Goal: Transaction & Acquisition: Book appointment/travel/reservation

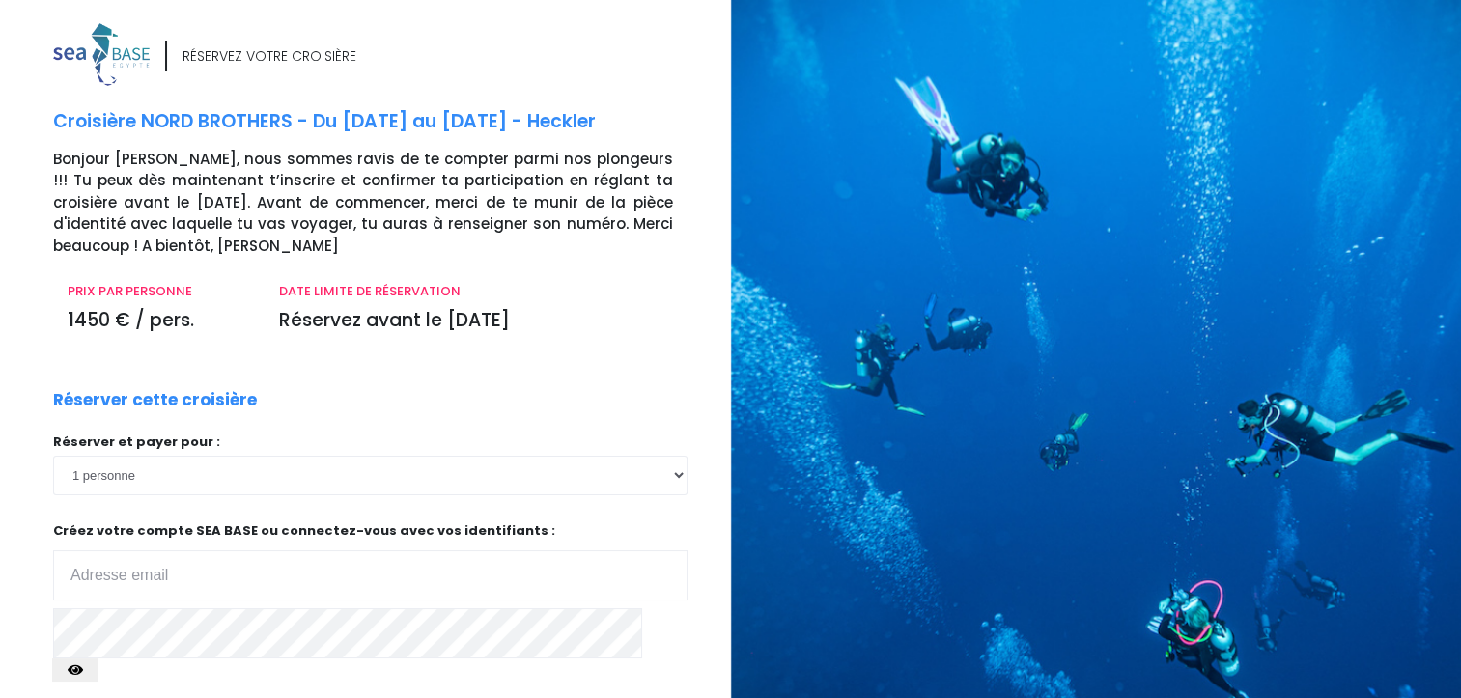
type input "girlotb@hotmail.com"
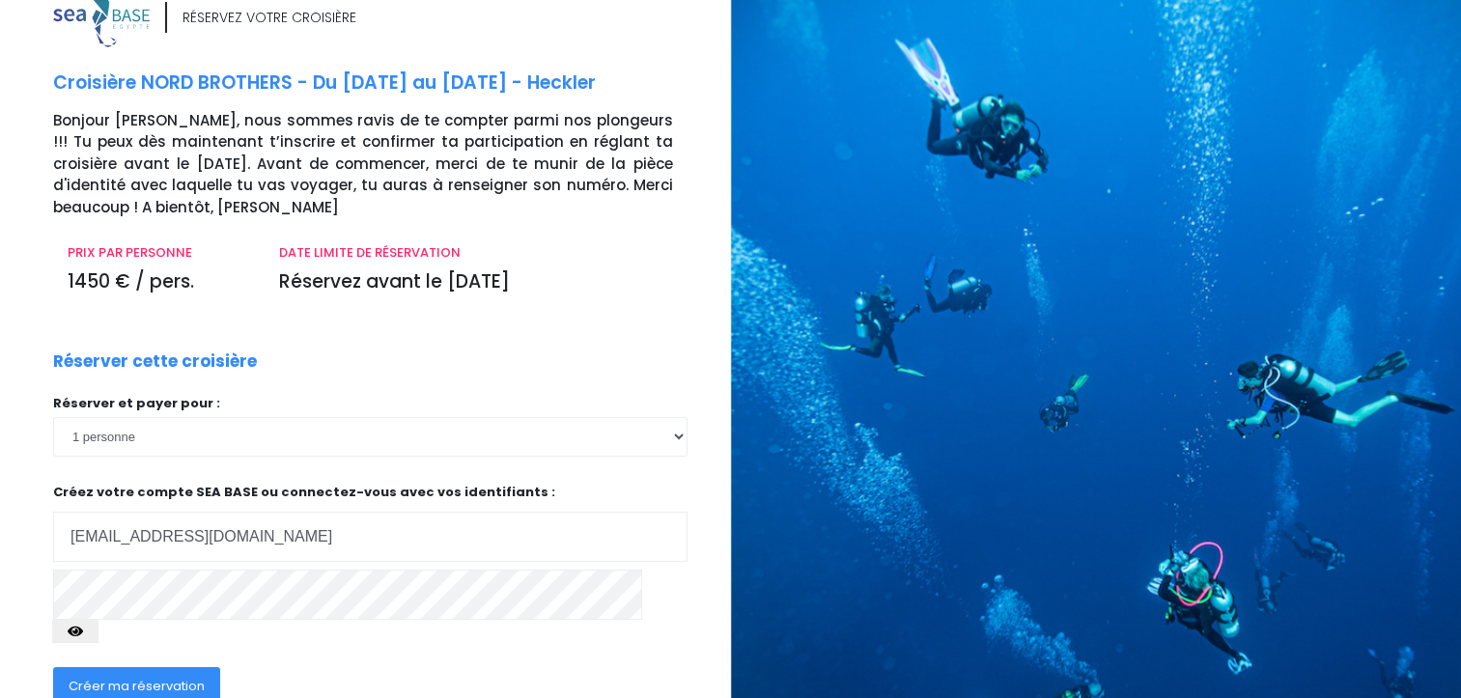
scroll to position [174, 0]
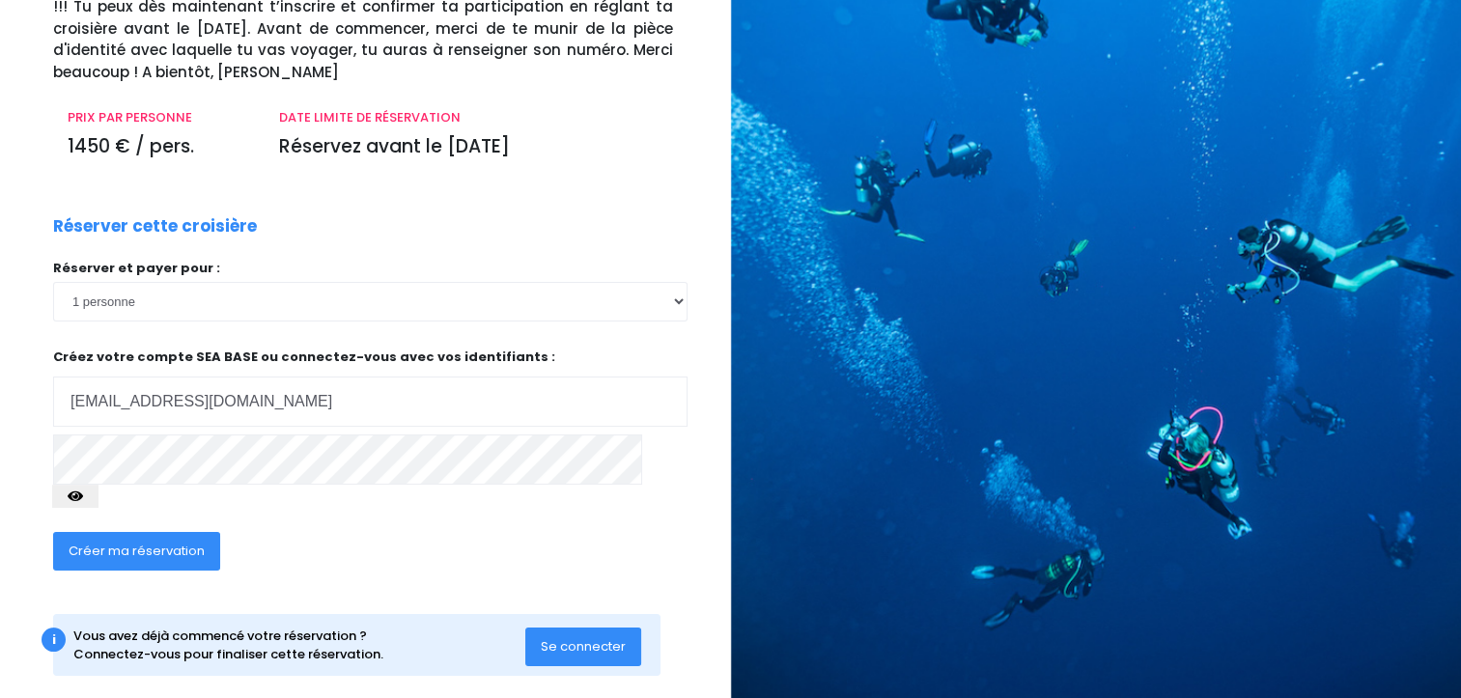
click at [170, 542] on span "Créer ma réservation" at bounding box center [137, 551] width 136 height 18
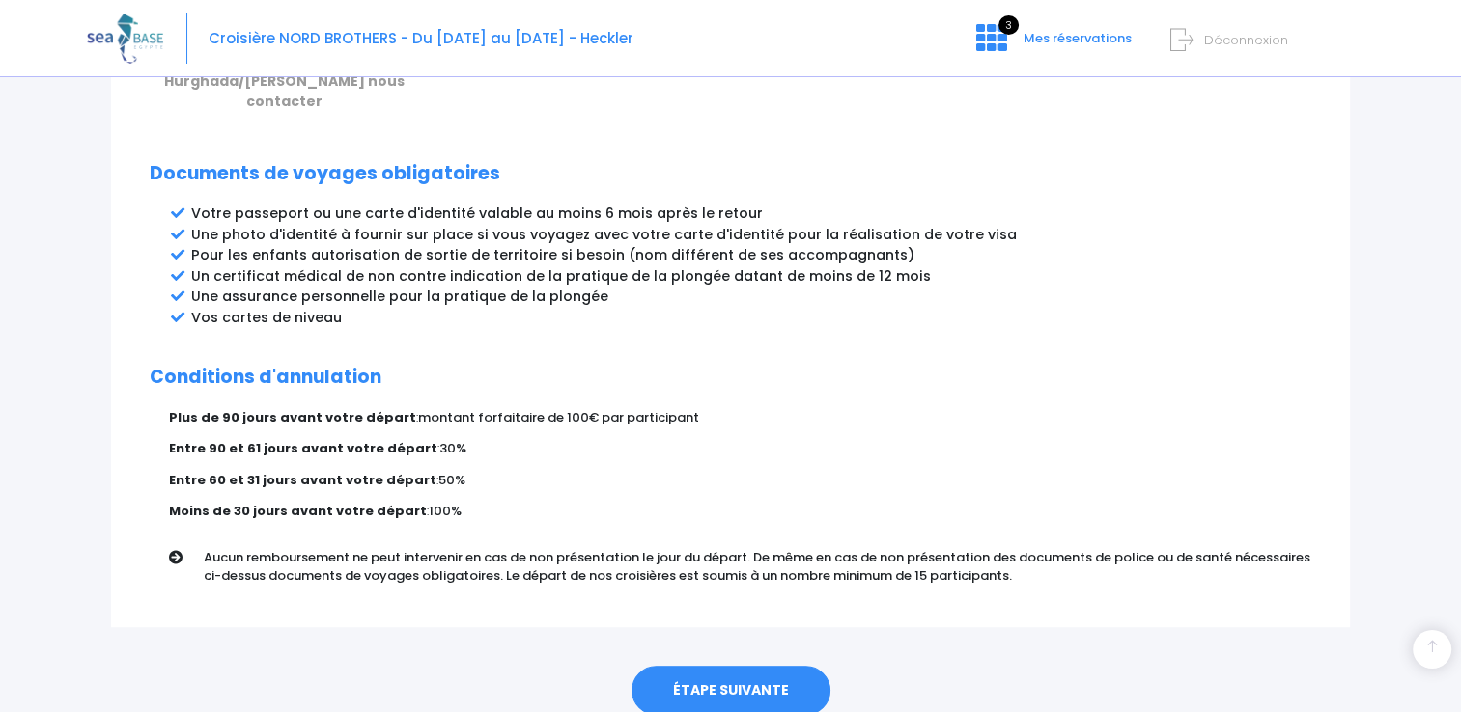
scroll to position [1032, 0]
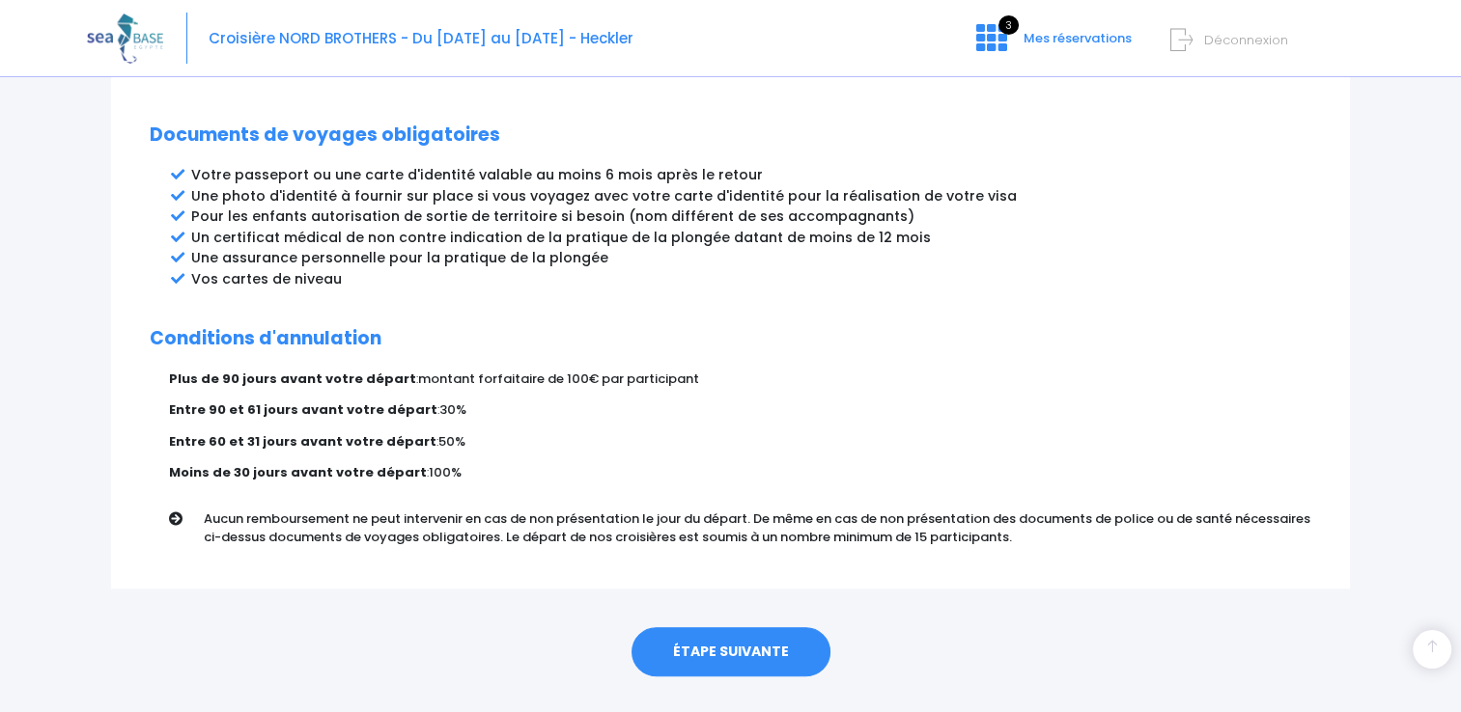
click at [758, 627] on link "ÉTAPE SUIVANTE" at bounding box center [730, 652] width 199 height 50
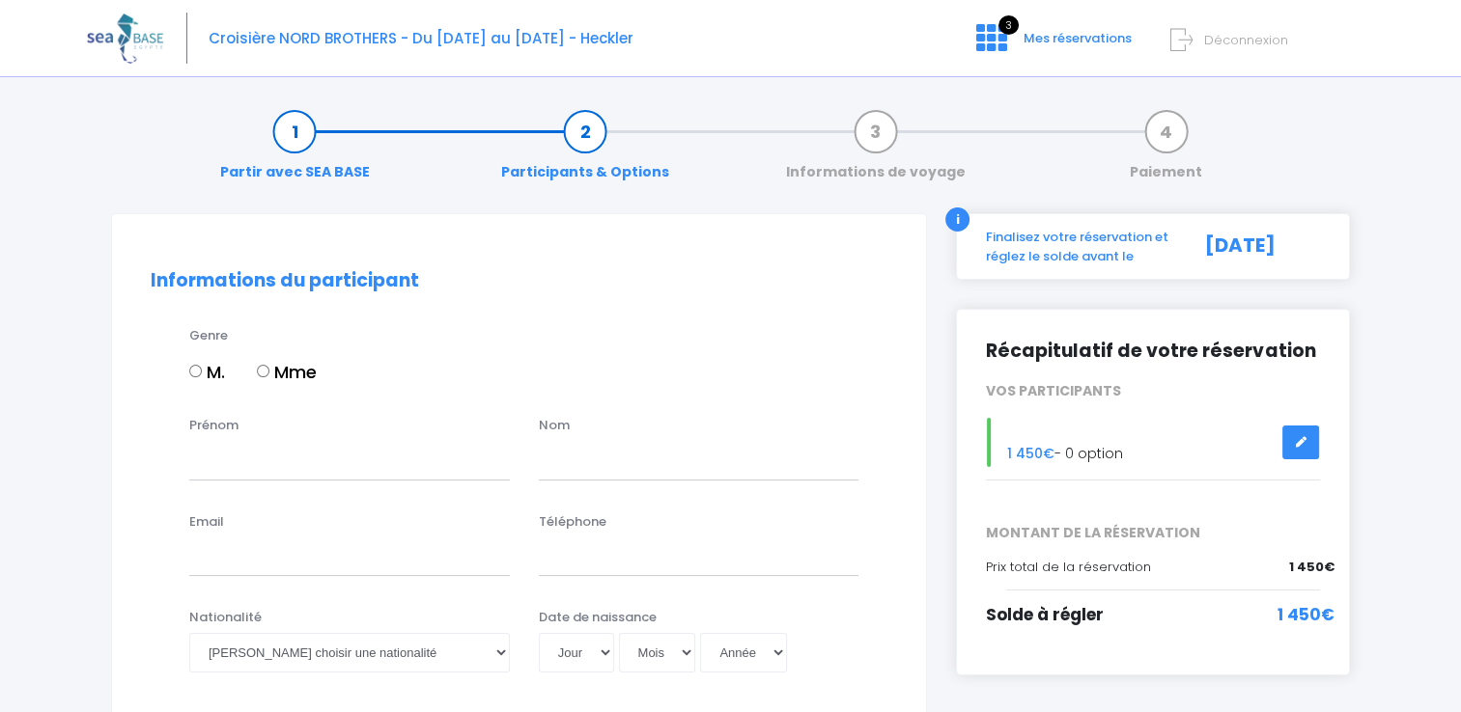
click at [201, 376] on label "M." at bounding box center [207, 372] width 36 height 26
click at [201, 376] on input "M." at bounding box center [195, 371] width 13 height 13
radio input "true"
click at [232, 456] on input "Prénom" at bounding box center [349, 460] width 321 height 39
type input "Bertrand"
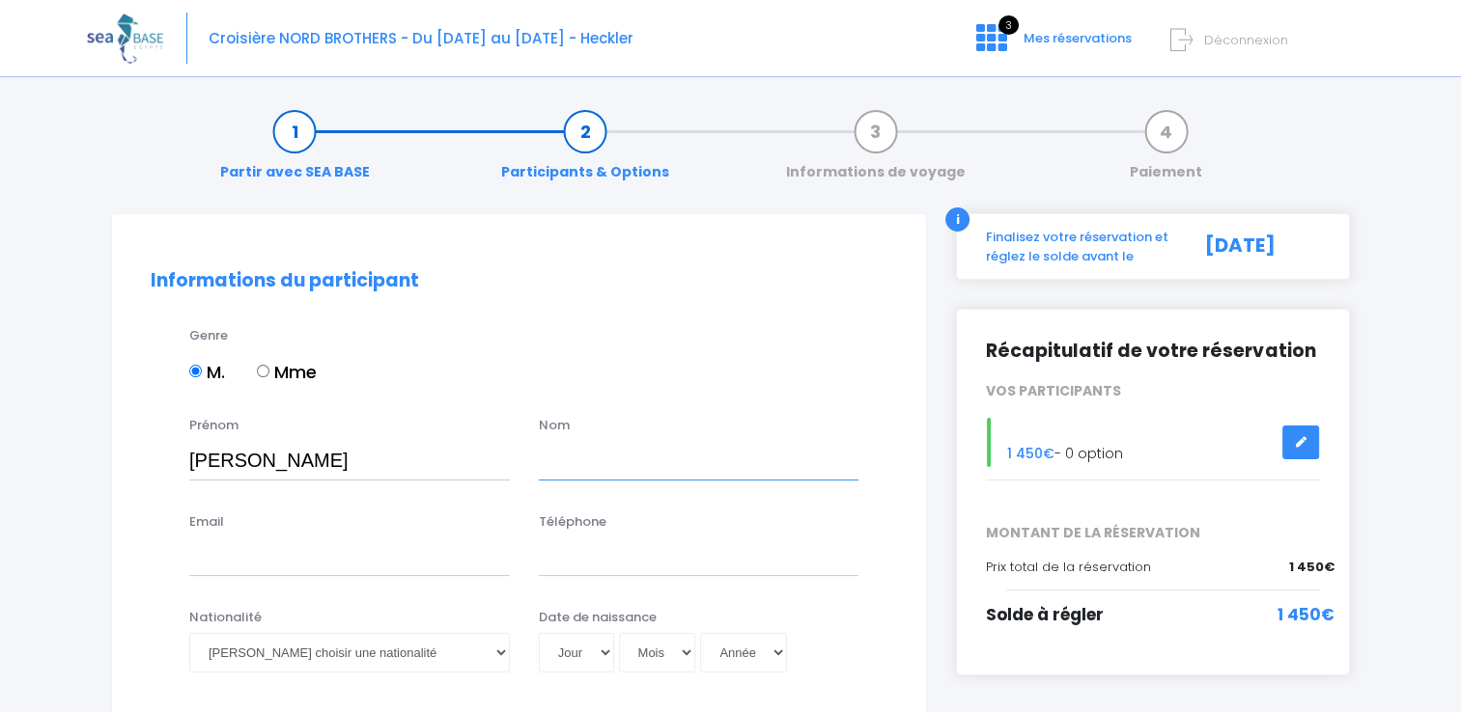
type input "Girlot"
type input "girlotb@hotmail.com"
type input "0474657174"
select select "Belgique"
click at [548, 557] on input "0474657174" at bounding box center [699, 557] width 321 height 39
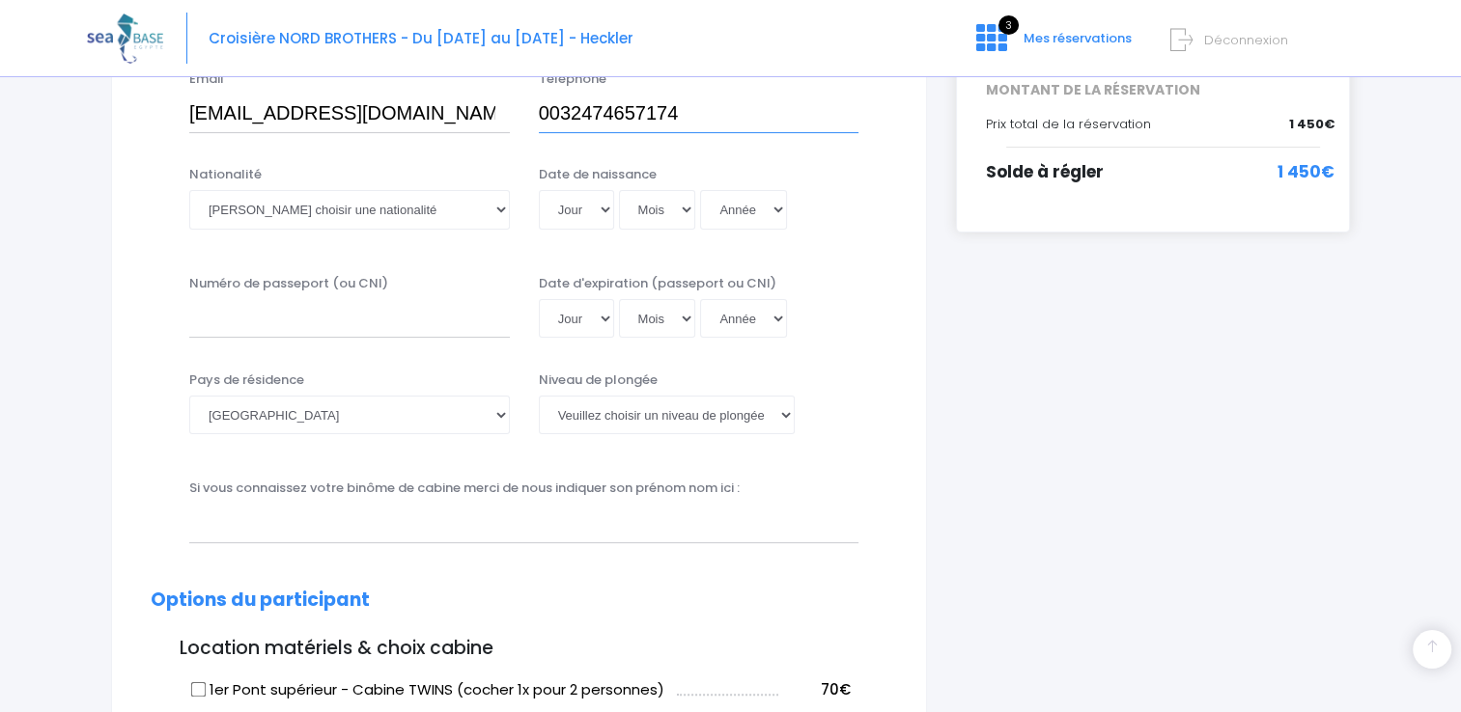
scroll to position [470, 0]
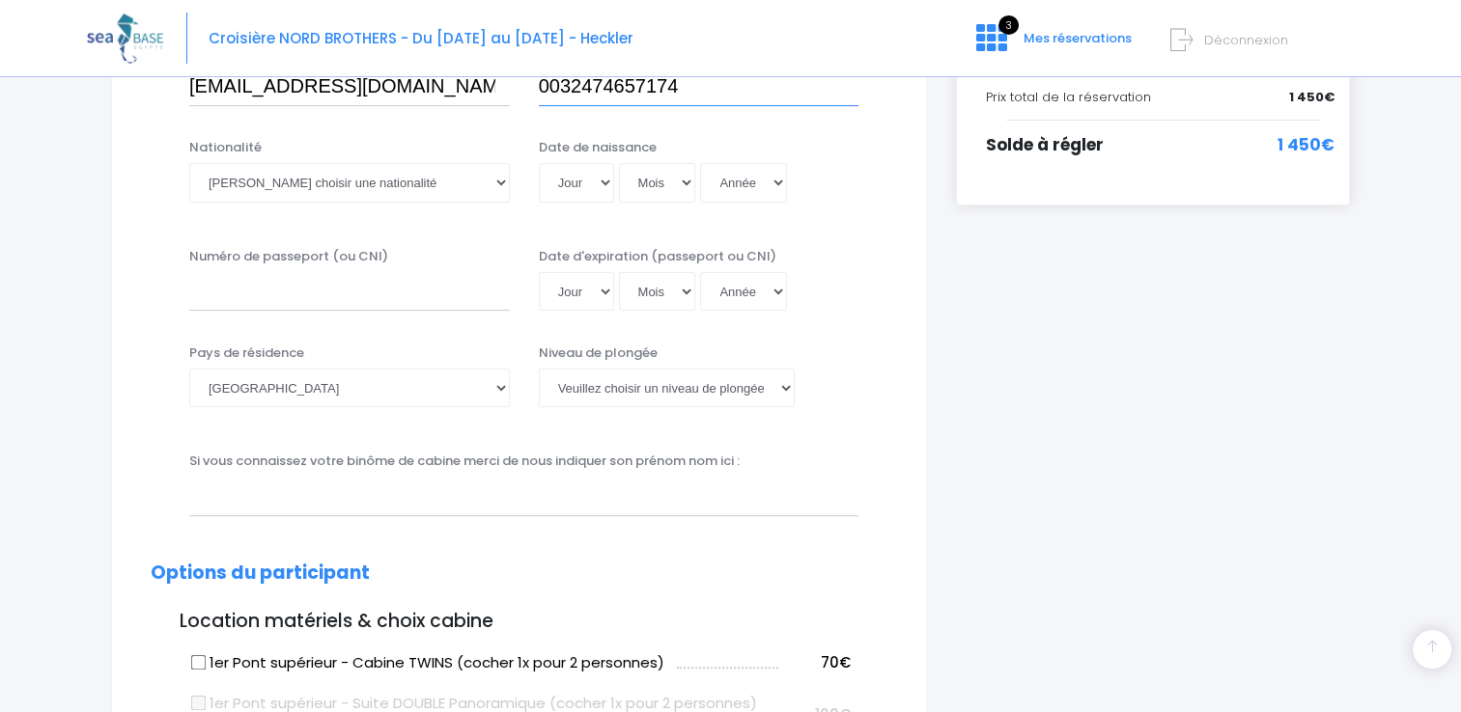
type input "0032474657174"
click at [309, 189] on select "Veuillez choisir une nationalité Afghane Albanaise Algerienne Allemande America…" at bounding box center [349, 182] width 321 height 39
select select "Belge"
click at [189, 163] on select "Veuillez choisir une nationalité Afghane Albanaise Algerienne Allemande America…" at bounding box center [349, 182] width 321 height 39
click at [581, 180] on select "Jour 01 02 03 04 05 06 07 08 09 10 11 12 13 14 15 16 17 18 19 20 21 22 23 24 25…" at bounding box center [576, 182] width 75 height 39
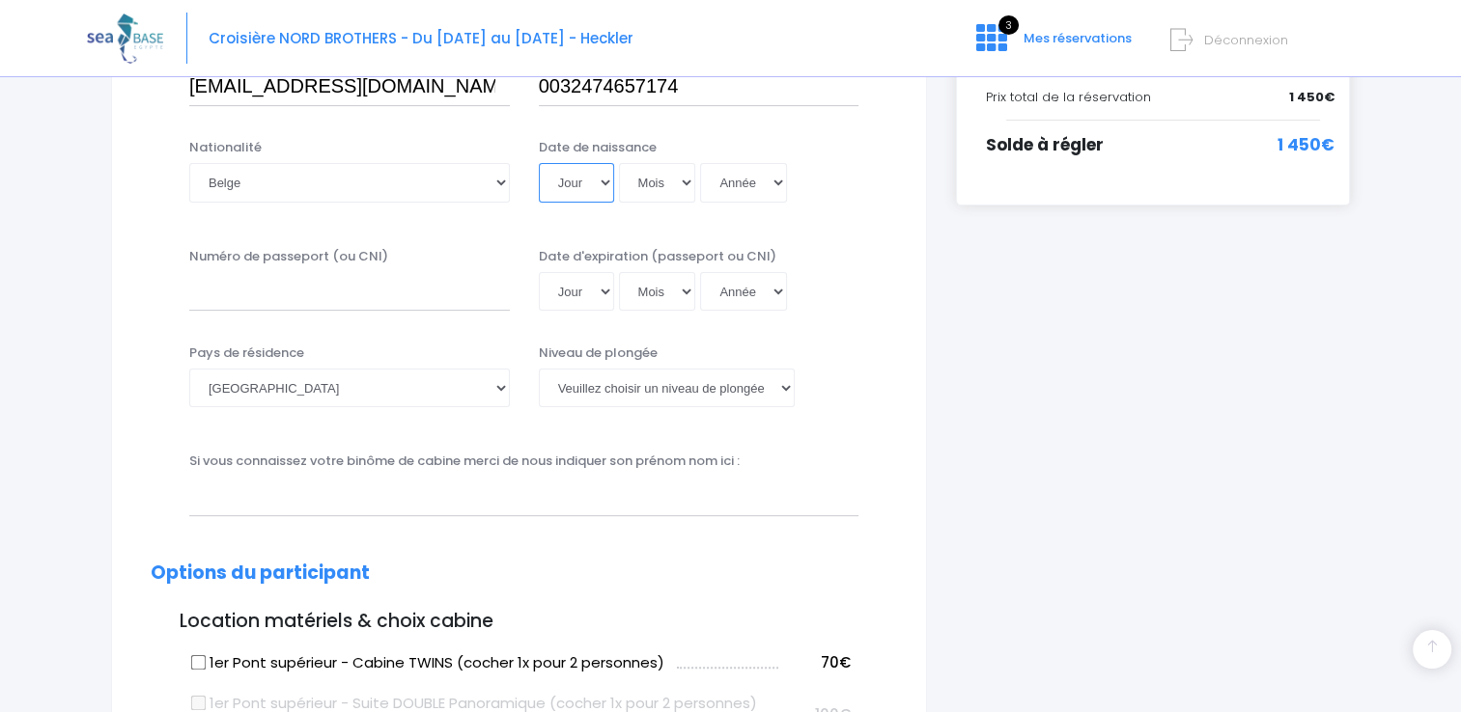
select select "15"
click at [539, 163] on select "Jour 01 02 03 04 05 06 07 08 09 10 11 12 13 14 15 16 17 18 19 20 21 22 23 24 25…" at bounding box center [576, 182] width 75 height 39
click at [666, 177] on select "Mois 01 02 03 04 05 06 07 08 09 10 11 12" at bounding box center [657, 182] width 77 height 39
select select "05"
click at [619, 163] on select "Mois 01 02 03 04 05 06 07 08 09 10 11 12" at bounding box center [657, 182] width 77 height 39
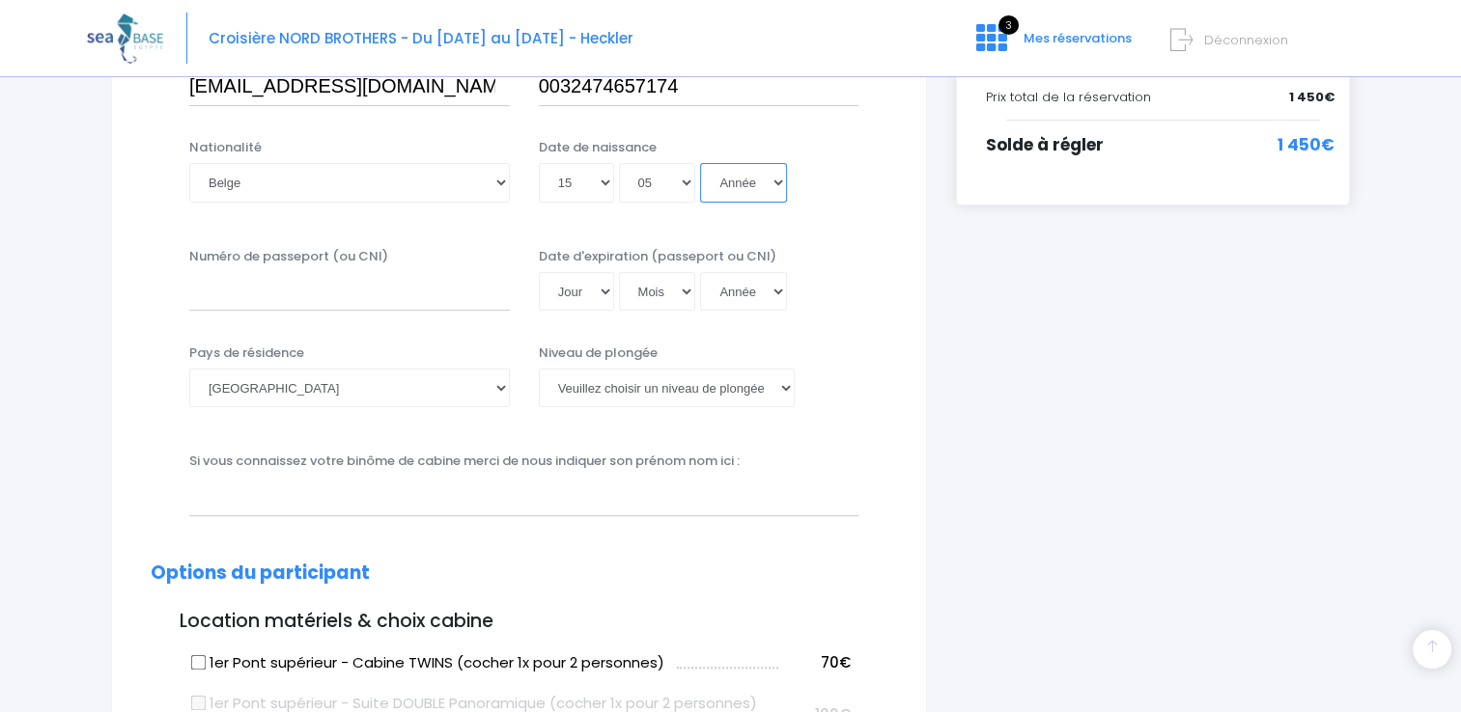
click at [759, 181] on select "Année 2045 2044 2043 2042 2041 2040 2039 2038 2037 2036 2035 2034 2033 2032 203…" at bounding box center [743, 182] width 87 height 39
select select "1986"
click at [700, 163] on select "Année 2045 2044 2043 2042 2041 2040 2039 2038 2037 2036 2035 2034 2033 2032 203…" at bounding box center [743, 182] width 87 height 39
type input "1986-05-15"
click at [603, 291] on select "Jour 01 02 03 04 05 06 07 08 09 10 11 12 13 14 15 16 17 18 19 20 21 22 23 24 25…" at bounding box center [576, 291] width 75 height 39
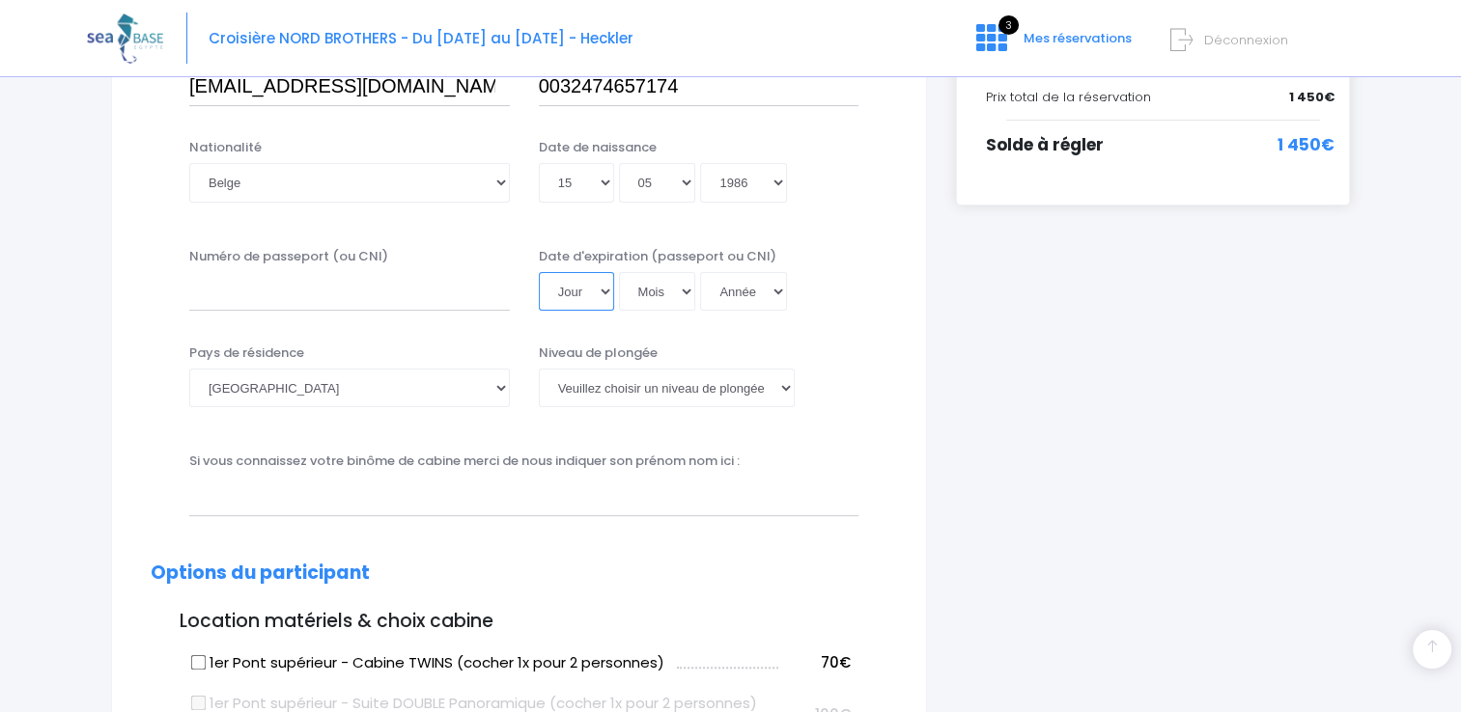
select select "19"
click at [539, 272] on select "Jour 01 02 03 04 05 06 07 08 09 10 11 12 13 14 15 16 17 18 19 20 21 22 23 24 25…" at bounding box center [576, 291] width 75 height 39
click at [664, 284] on select "Mois 01 02 03 04 05 06 07 08 09 10 11 12" at bounding box center [657, 291] width 77 height 39
select select "04"
click at [619, 272] on select "Mois 01 02 03 04 05 06 07 08 09 10 11 12" at bounding box center [657, 291] width 77 height 39
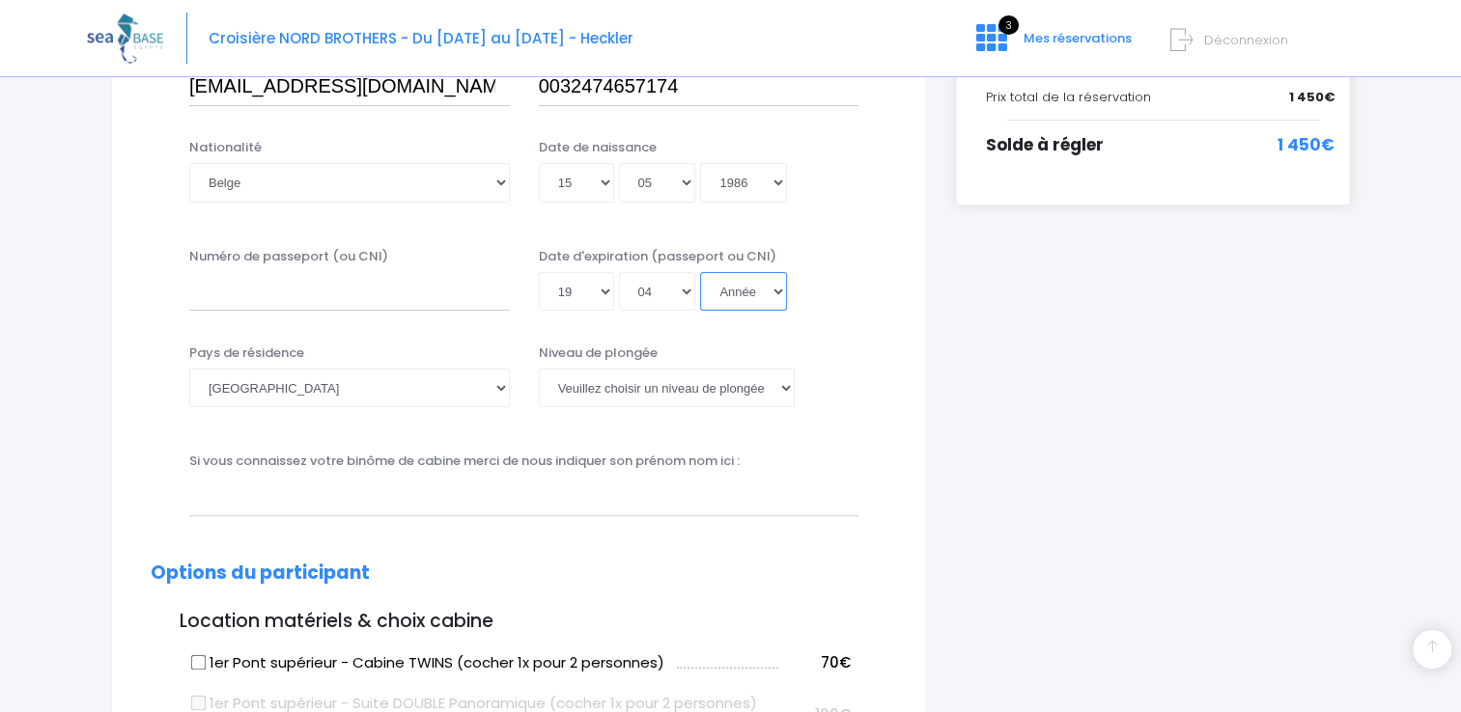
click at [762, 292] on select "Année 2045 2044 2043 2042 2041 2040 2039 2038 2037 2036 2035 2034 2033 2032 203…" at bounding box center [743, 291] width 87 height 39
select select "2032"
click at [700, 272] on select "Année 2045 2044 2043 2042 2041 2040 2039 2038 2037 2036 2035 2034 2033 2032 203…" at bounding box center [743, 291] width 87 height 39
type input "2032-04-19"
drag, startPoint x: 848, startPoint y: 369, endPoint x: 735, endPoint y: 392, distance: 115.3
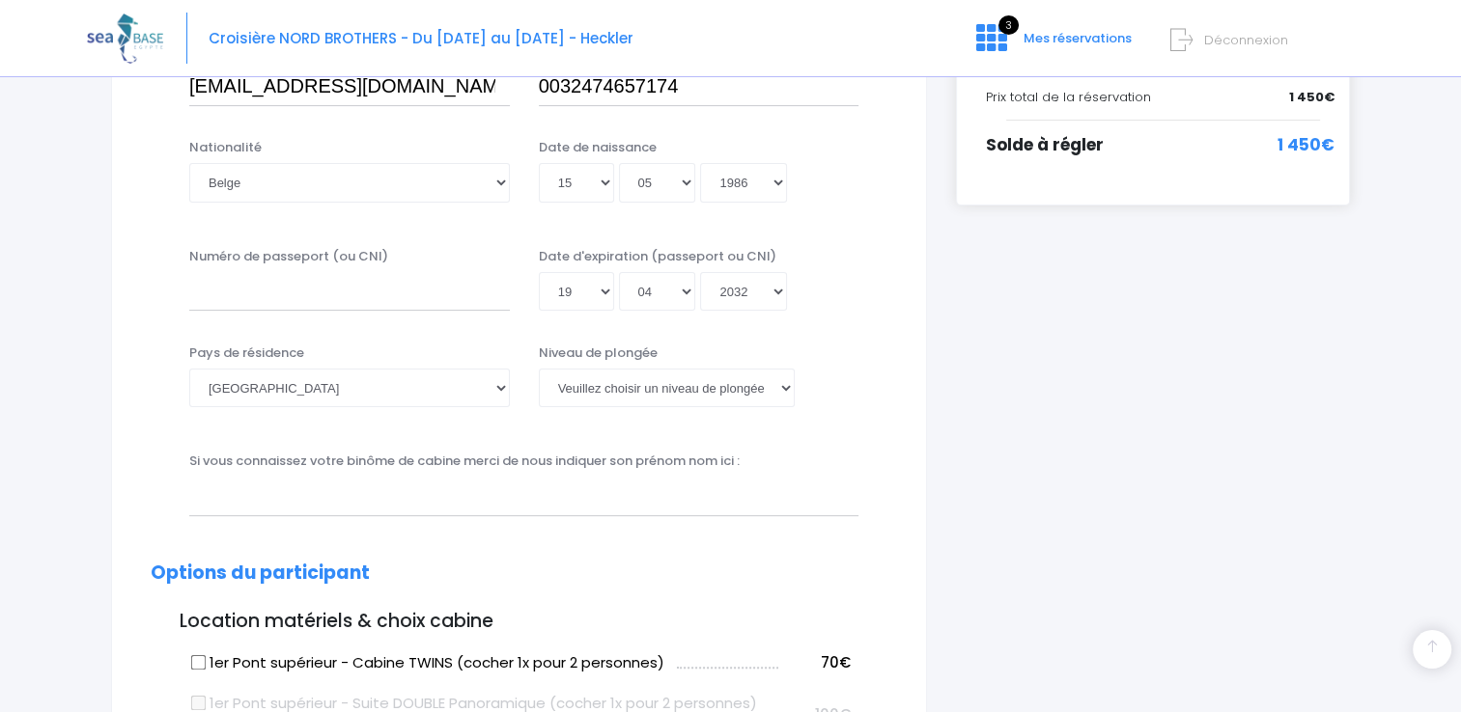
click at [735, 392] on div "Niveau de plongée Veuillez choisir un niveau de plongée Non plongeur Junior OW …" at bounding box center [699, 376] width 321 height 64
click at [735, 392] on select "Veuillez choisir un niveau de plongée Non plongeur Junior OW diver Adventure OW…" at bounding box center [667, 388] width 256 height 39
click at [539, 369] on select "Veuillez choisir un niveau de plongée Non plongeur Junior OW diver Adventure OW…" at bounding box center [667, 388] width 256 height 39
click at [753, 383] on select "Veuillez choisir un niveau de plongée Non plongeur Junior OW diver Adventure OW…" at bounding box center [667, 388] width 256 height 39
select select "PADI Deep diver"
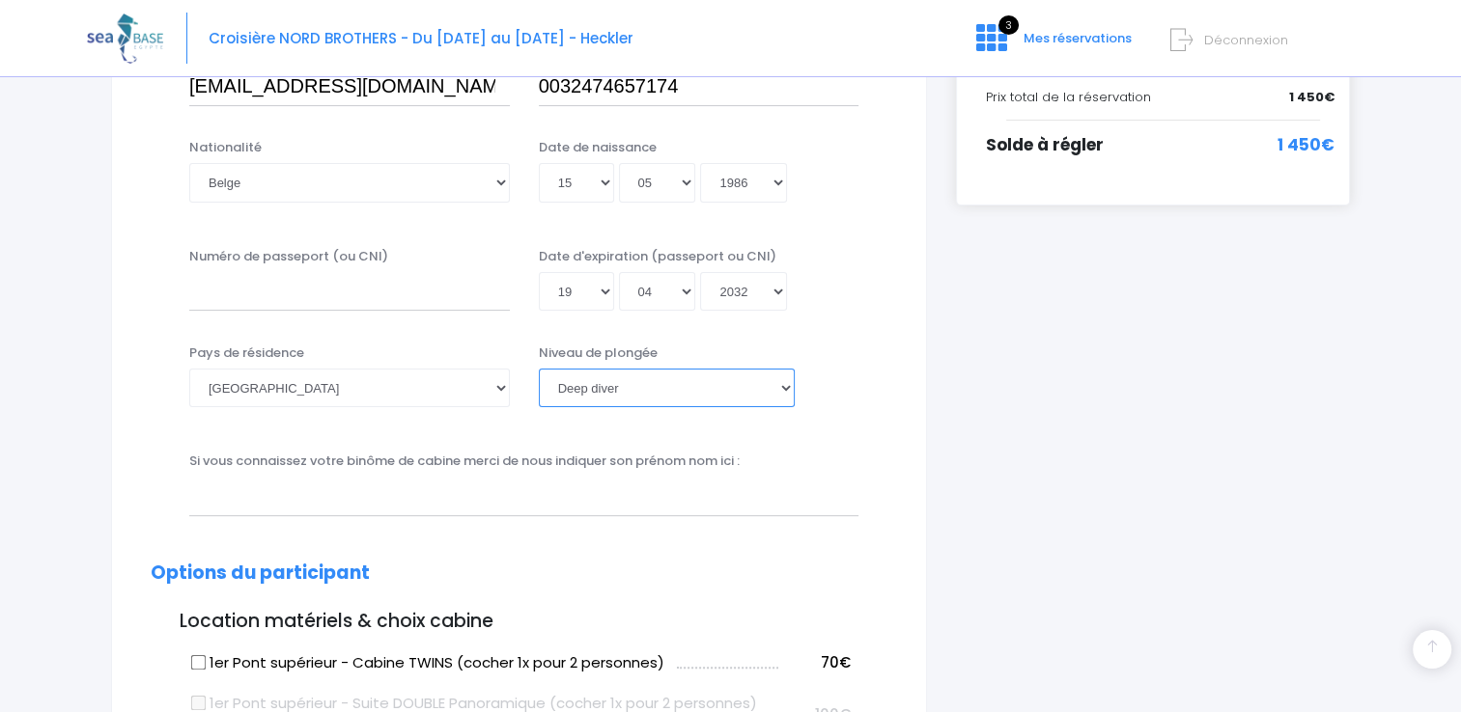
click at [539, 369] on select "Veuillez choisir un niveau de plongée Non plongeur Junior OW diver Adventure OW…" at bounding box center [667, 388] width 256 height 39
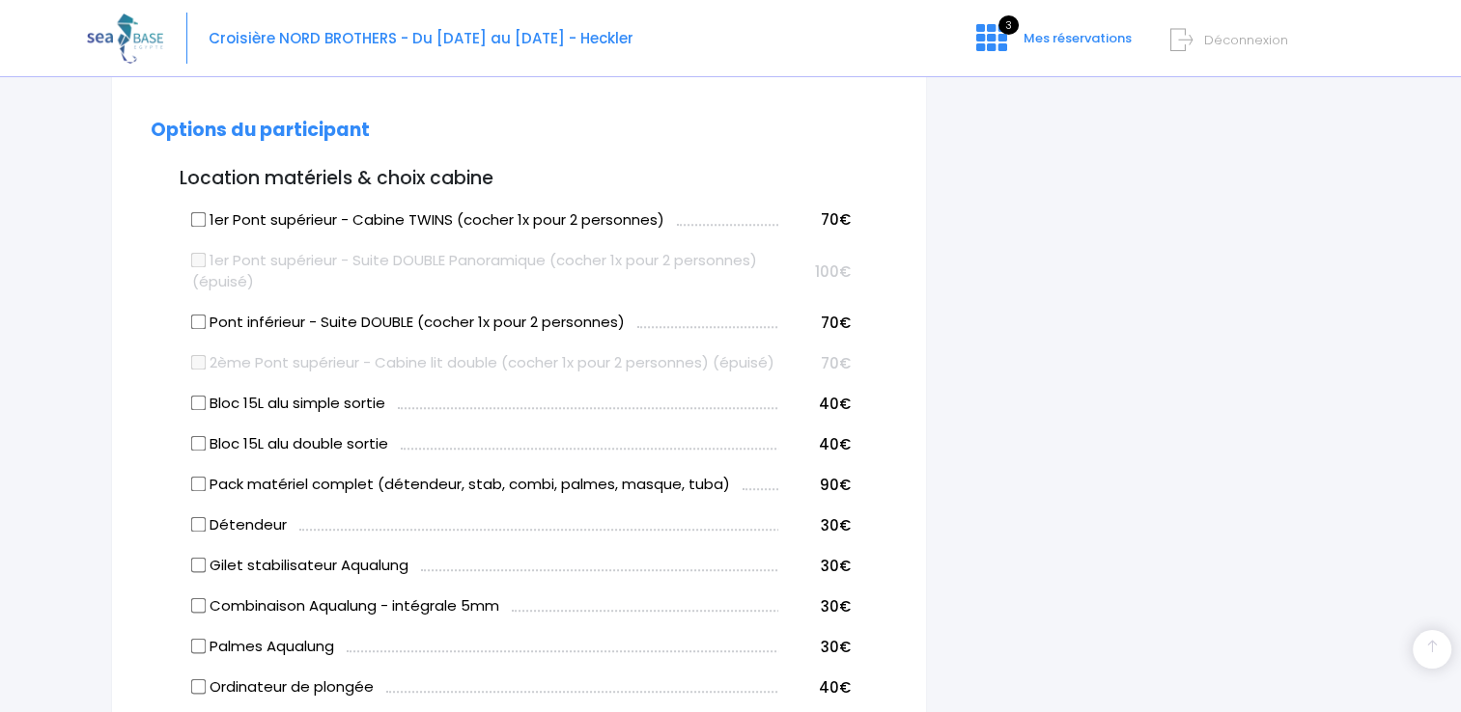
scroll to position [940, 0]
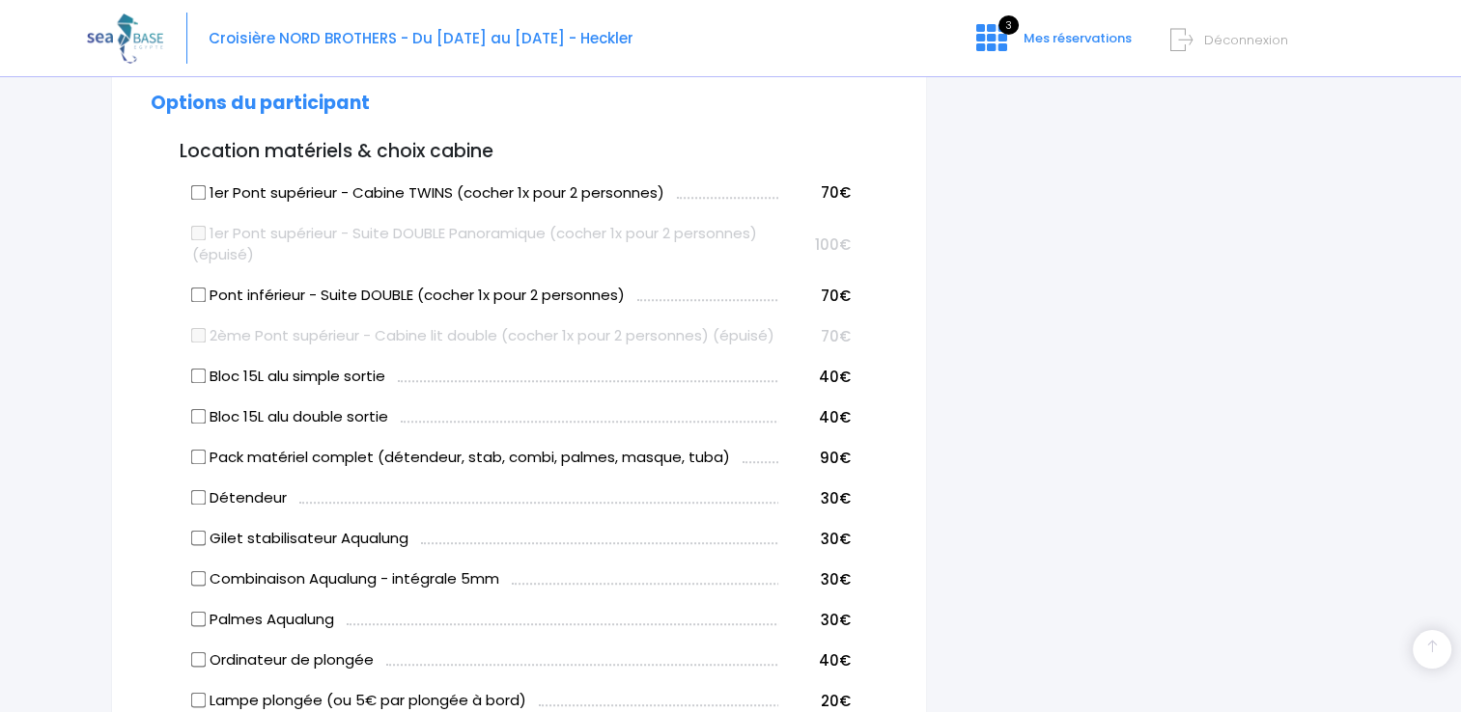
click at [197, 384] on input "Bloc 15L alu simple sortie" at bounding box center [198, 376] width 15 height 15
checkbox input "true"
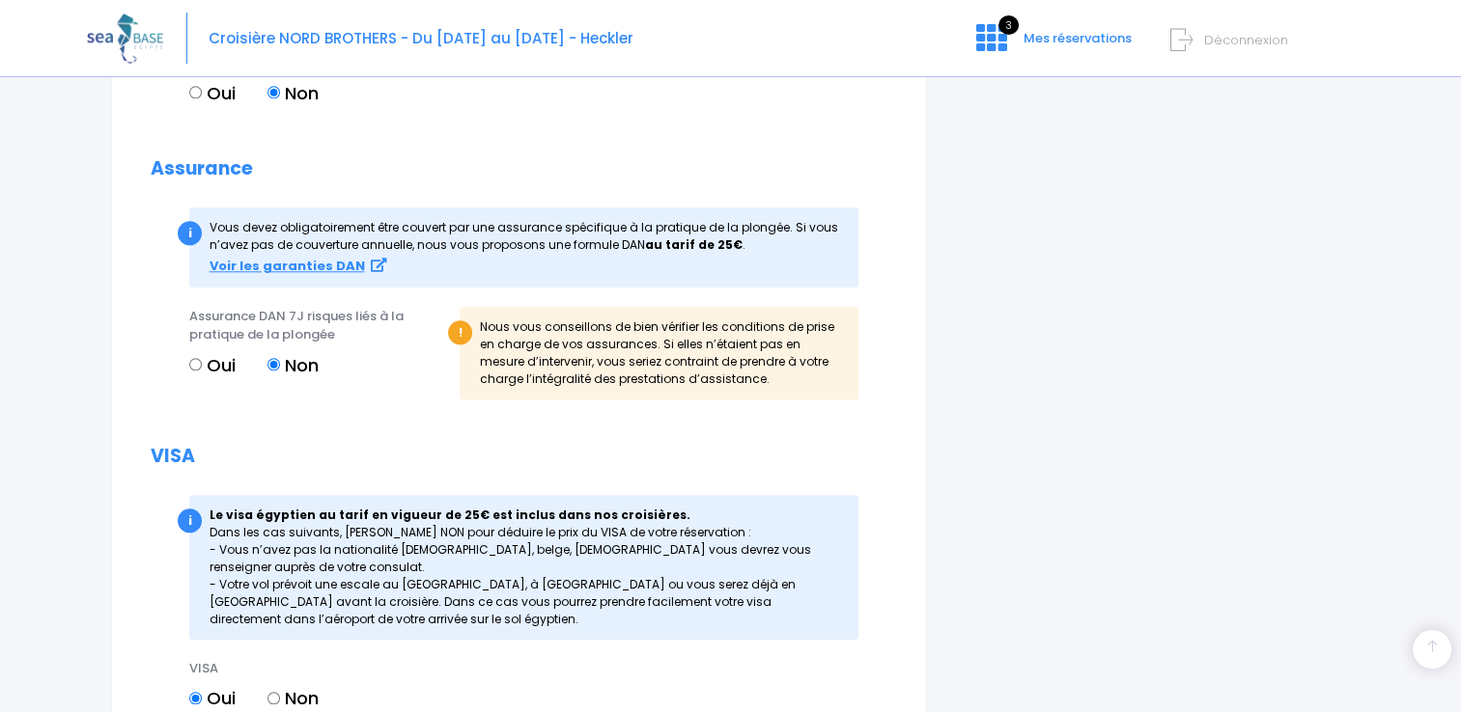
scroll to position [1963, 0]
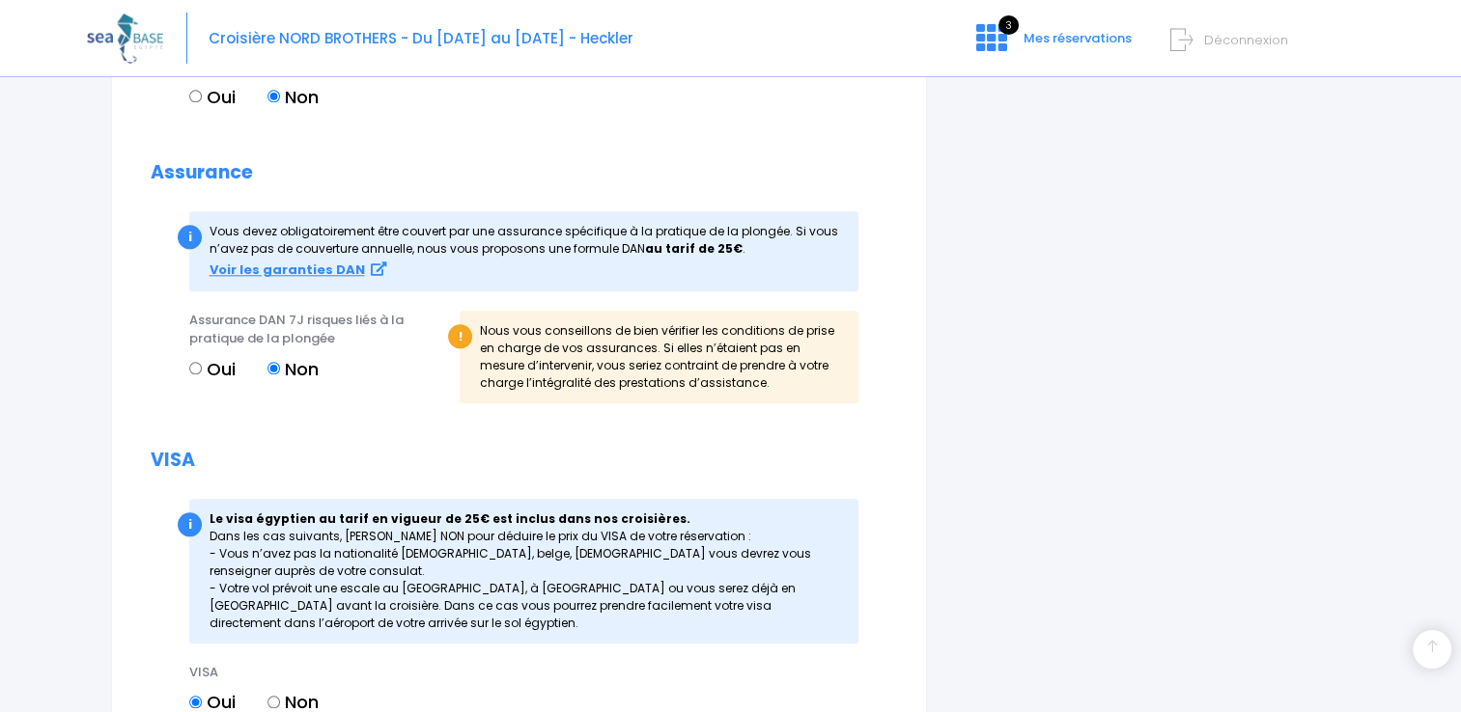
click at [193, 375] on input "Oui" at bounding box center [195, 368] width 13 height 13
radio input "true"
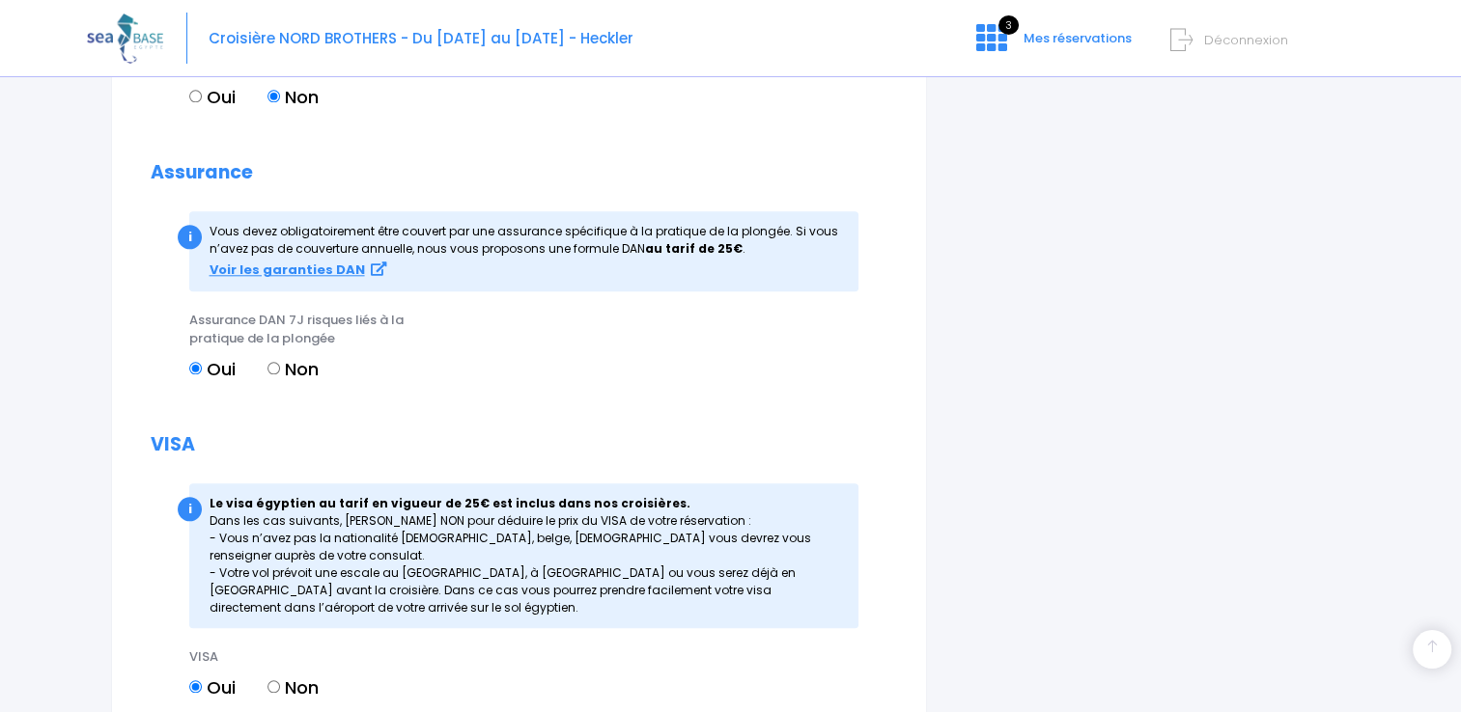
click at [280, 375] on input "Non" at bounding box center [273, 368] width 13 height 13
radio input "true"
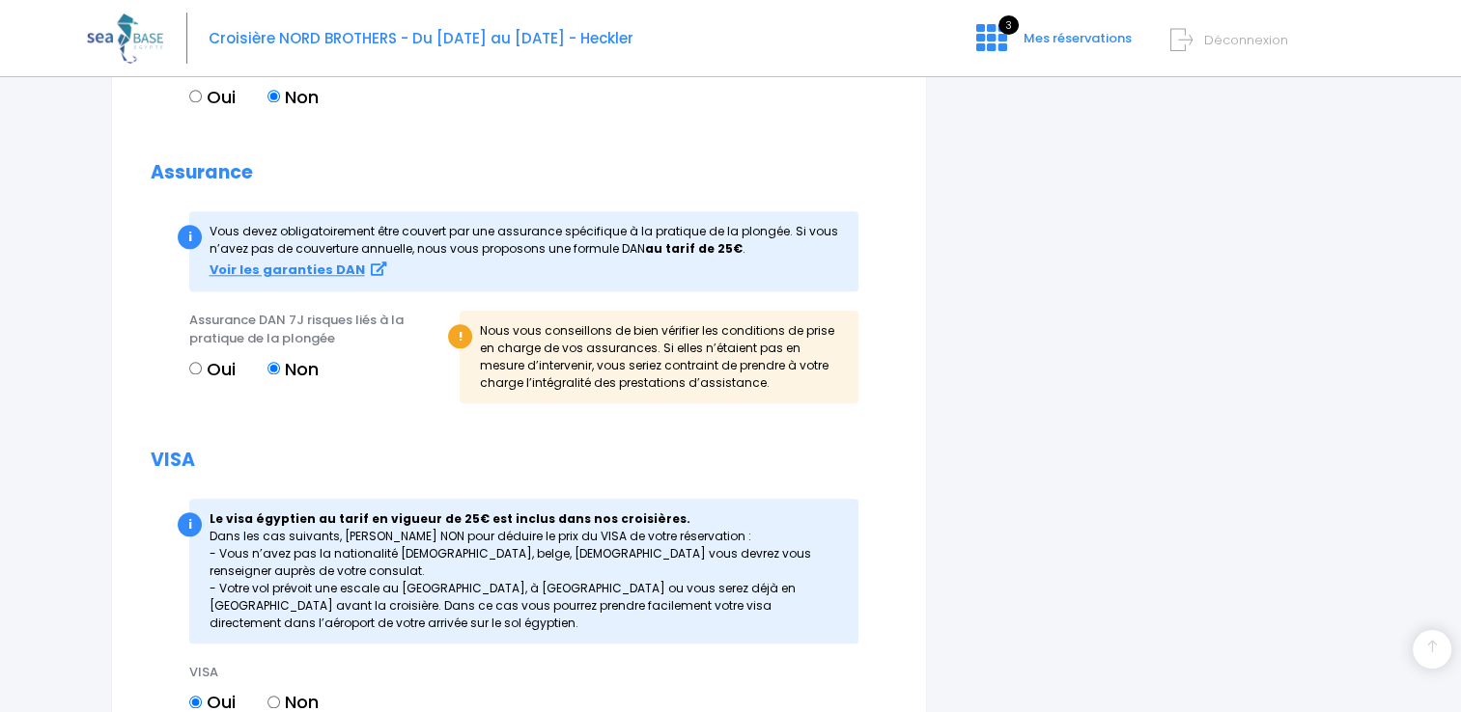
click at [210, 382] on label "Oui" at bounding box center [212, 369] width 46 height 26
click at [202, 375] on input "Oui" at bounding box center [195, 368] width 13 height 13
radio input "true"
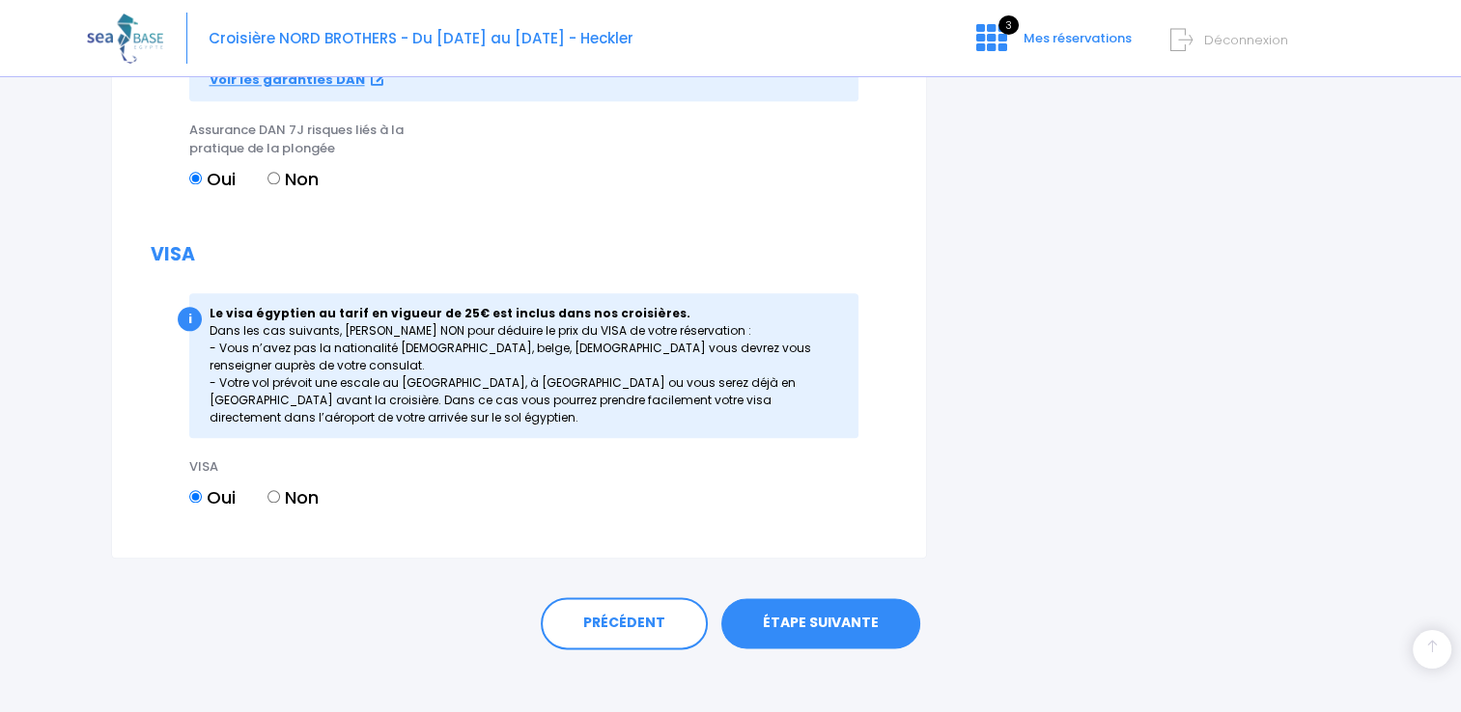
scroll to position [2186, 0]
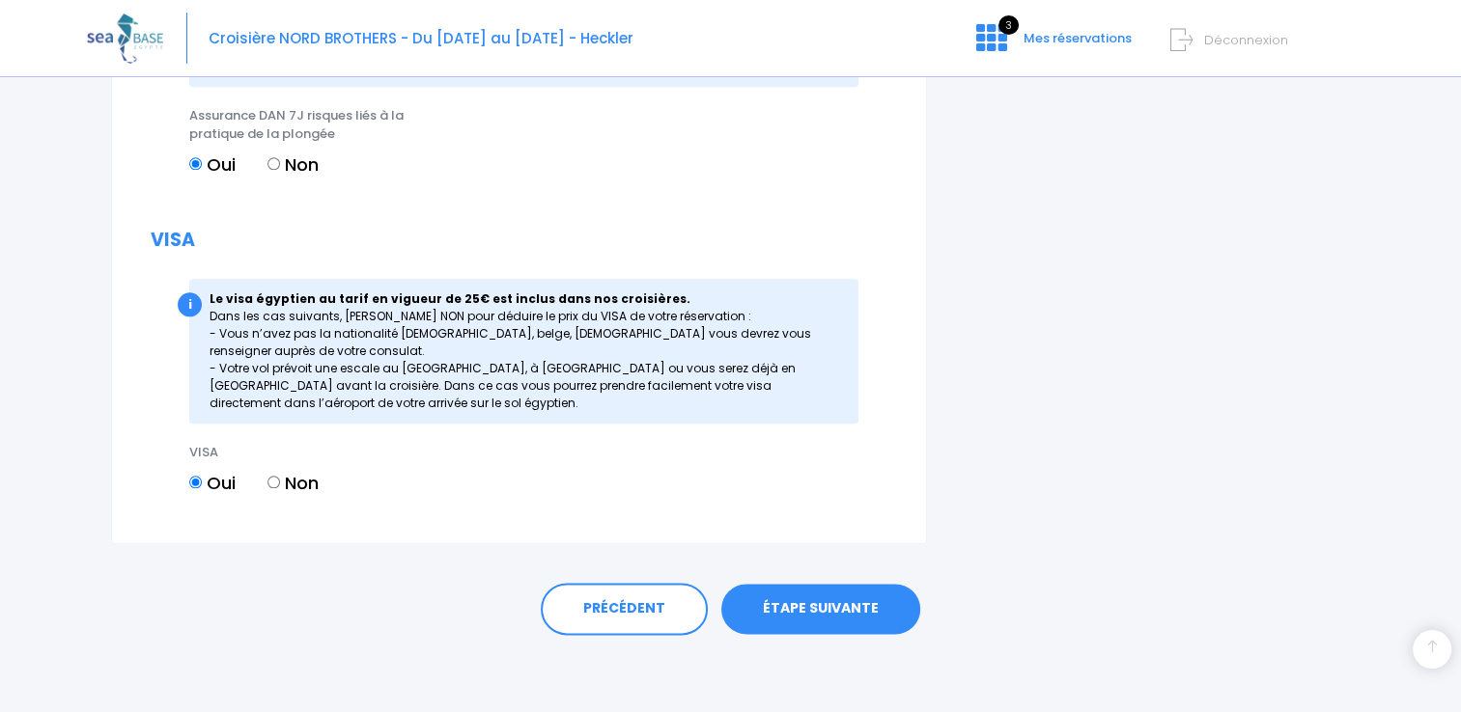
click at [273, 485] on input "Non" at bounding box center [273, 482] width 13 height 13
radio input "true"
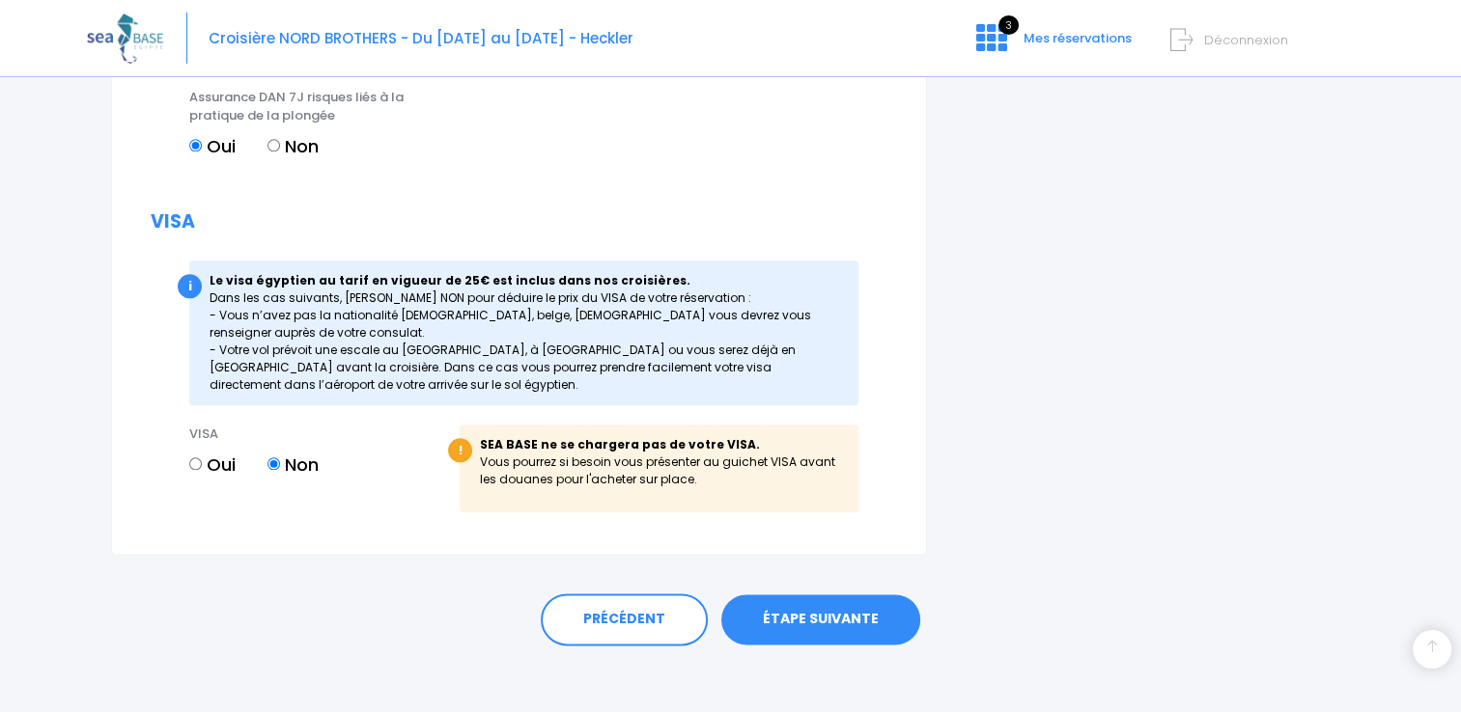
click at [192, 470] on input "Oui" at bounding box center [195, 464] width 13 height 13
radio input "true"
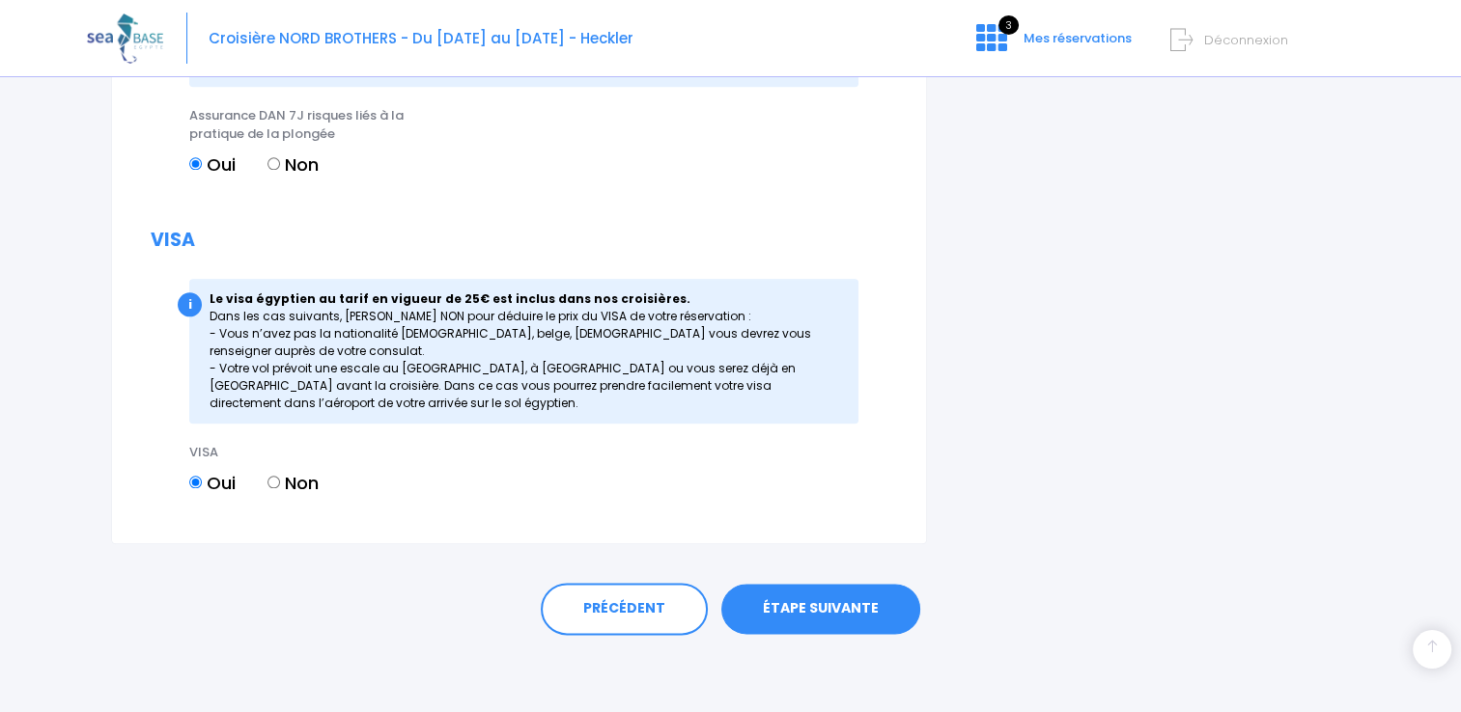
click at [841, 614] on link "ÉTAPE SUIVANTE" at bounding box center [820, 609] width 199 height 50
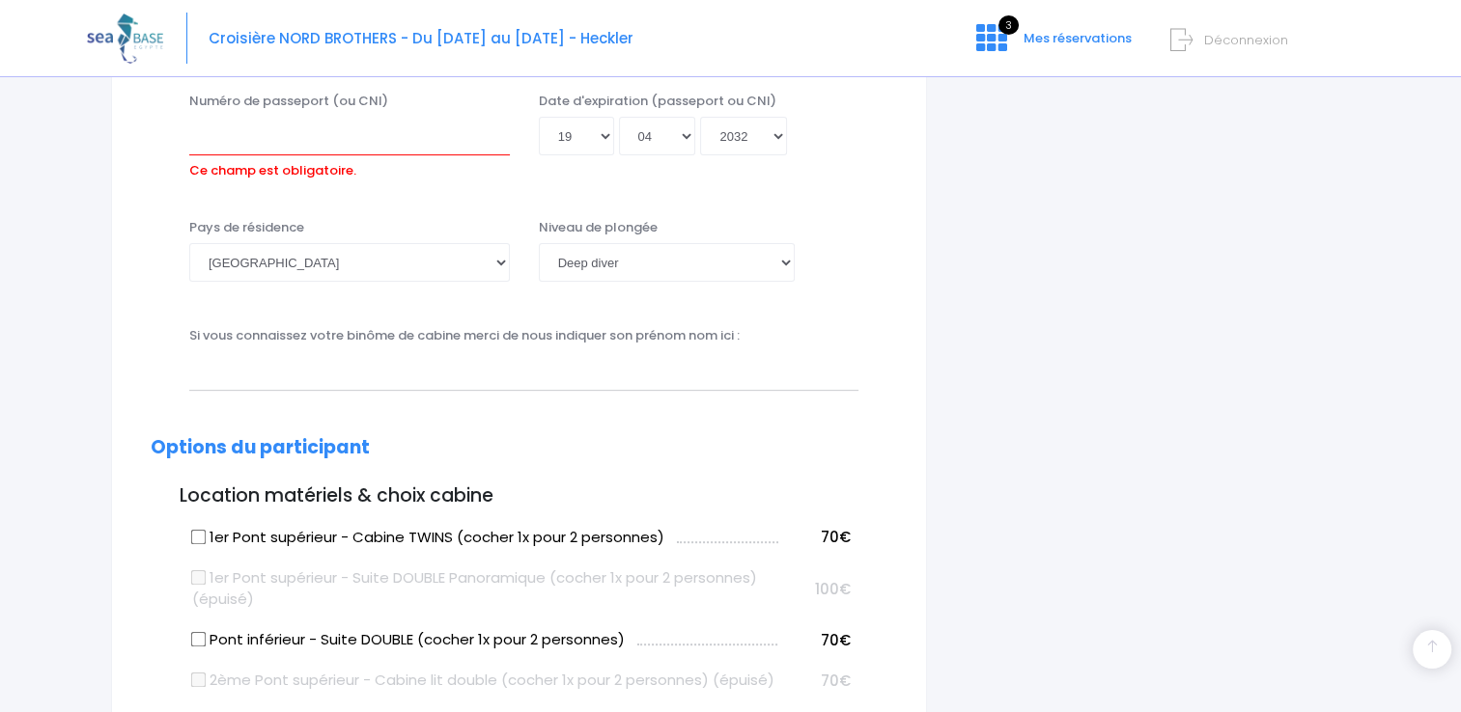
scroll to position [548, 0]
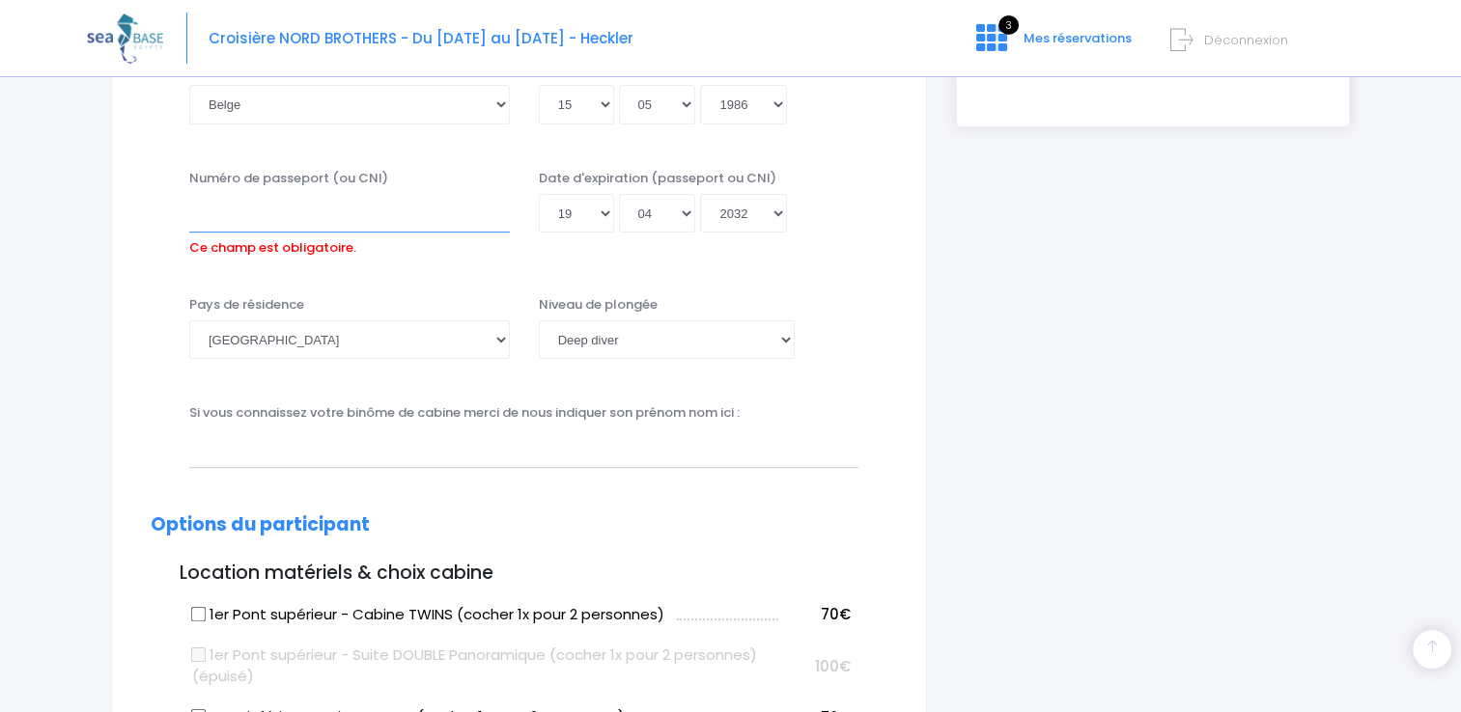
click at [359, 222] on input "Numéro de passeport (ou CNI)" at bounding box center [349, 213] width 321 height 39
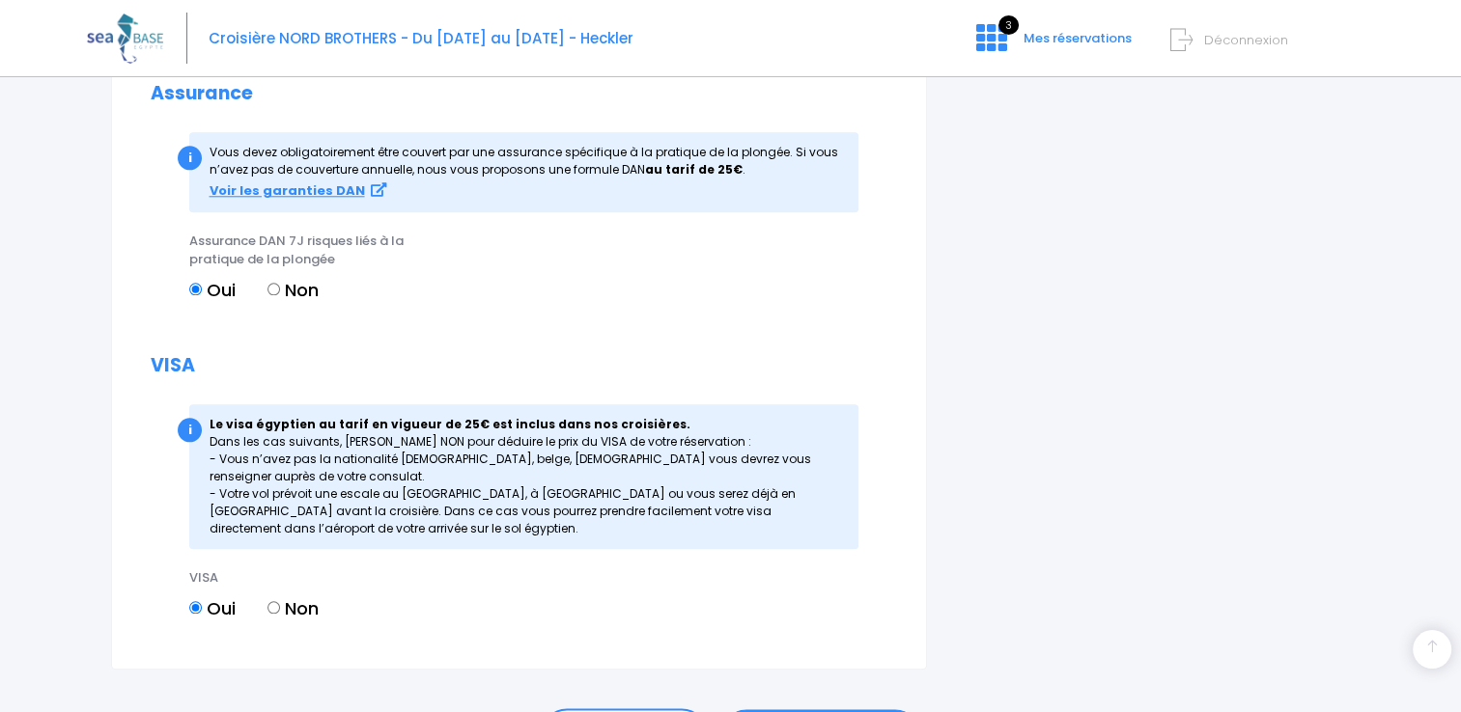
scroll to position [2186, 0]
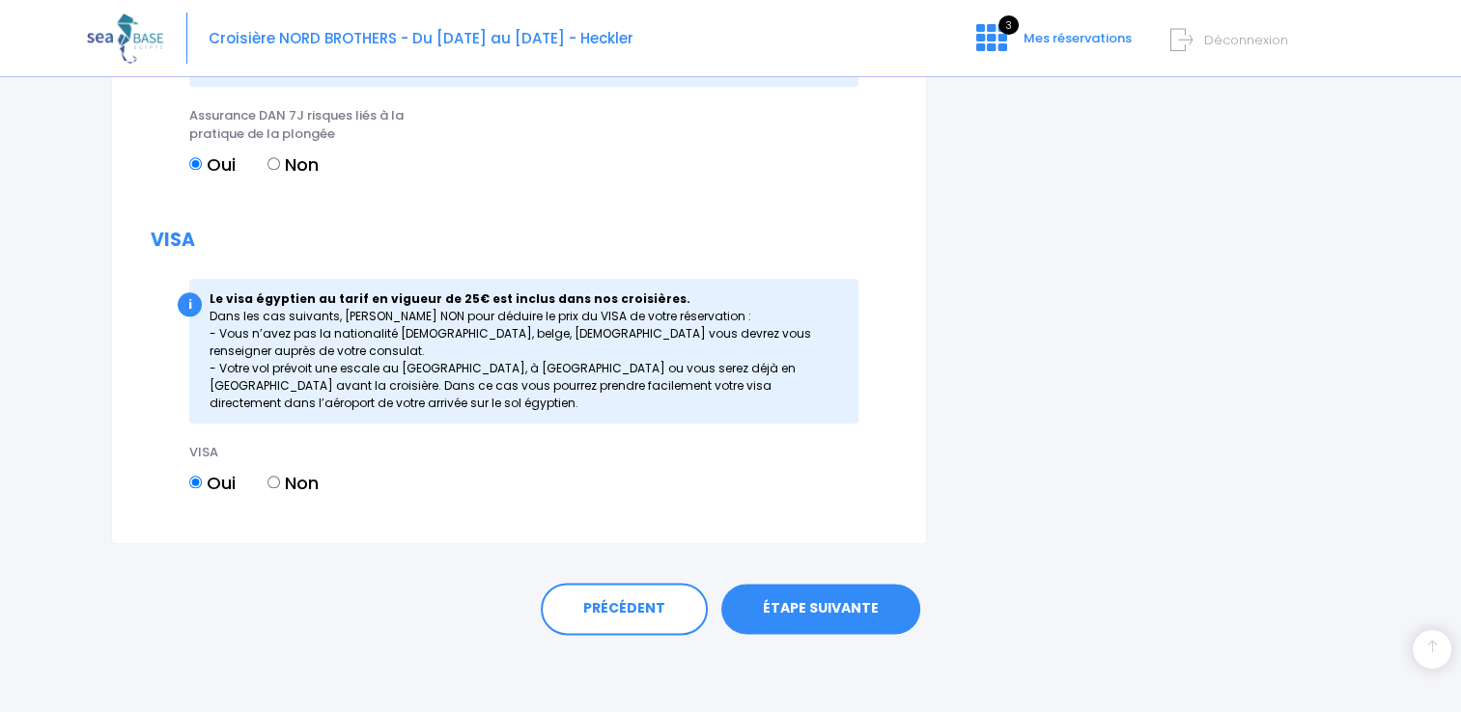
type input "595086601113"
click at [800, 608] on link "ÉTAPE SUIVANTE" at bounding box center [820, 609] width 199 height 50
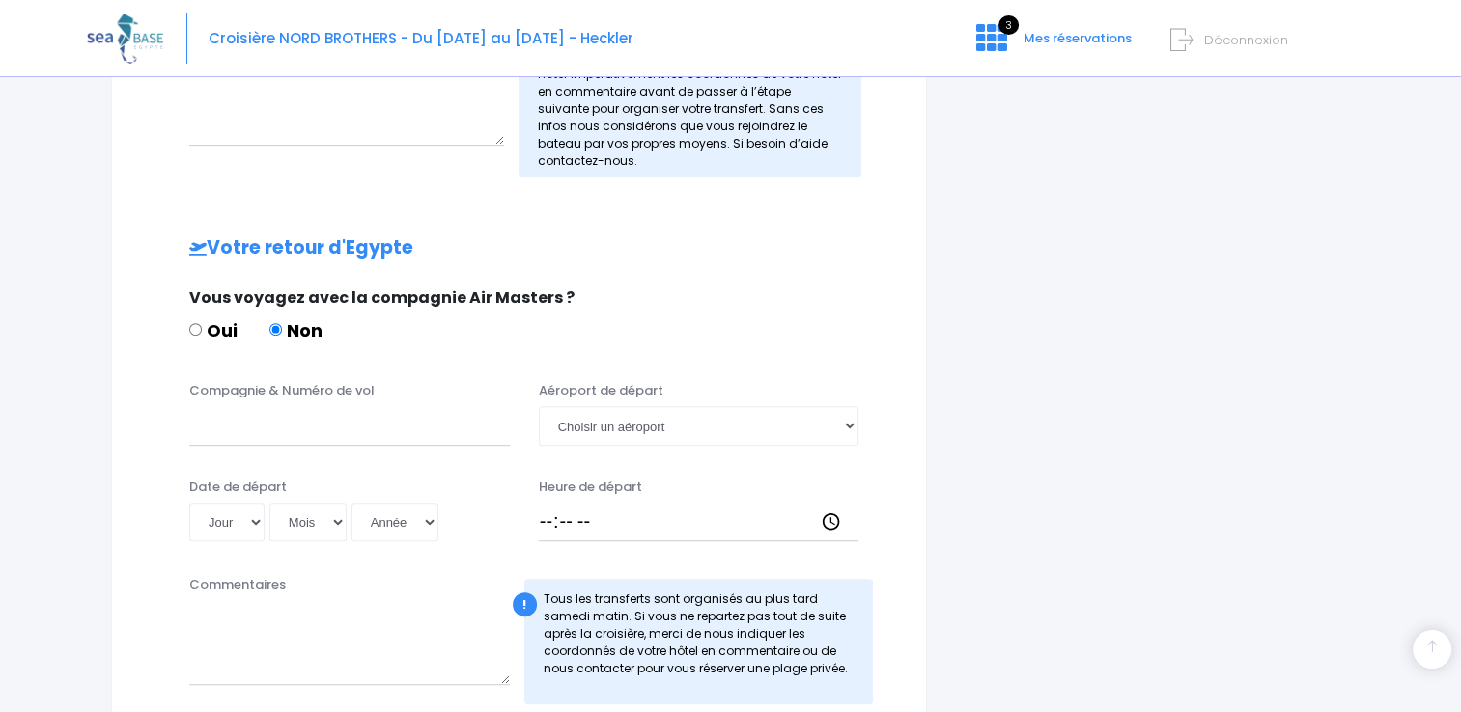
scroll to position [981, 0]
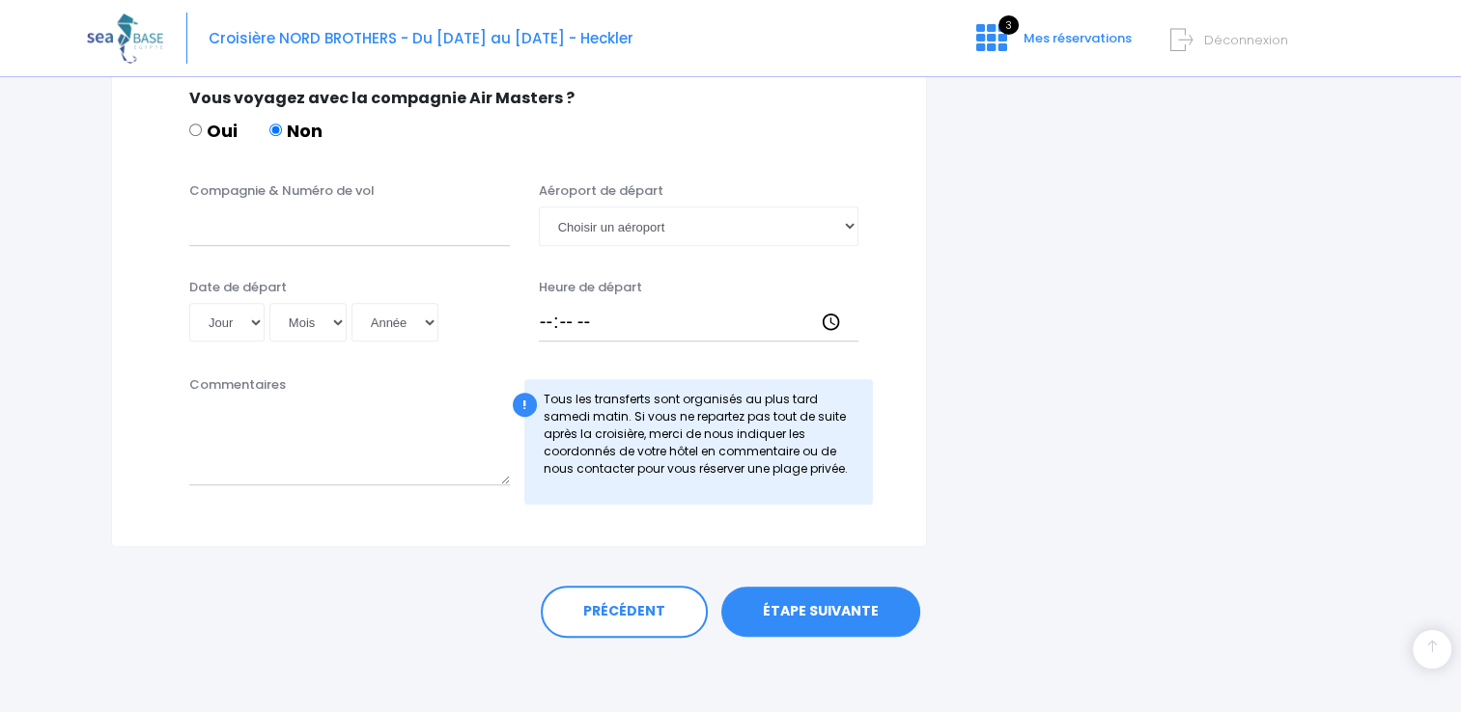
click at [823, 616] on link "ÉTAPE SUIVANTE" at bounding box center [820, 612] width 199 height 50
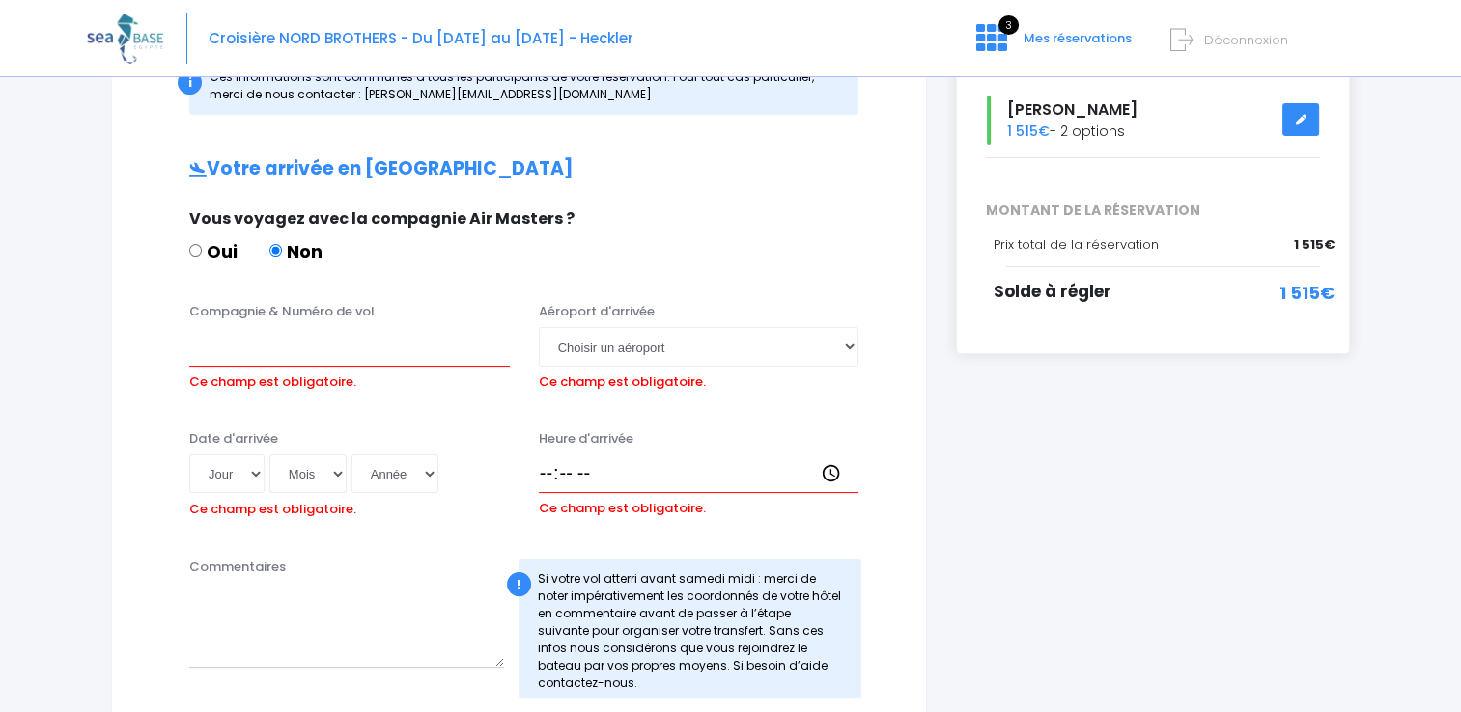
scroll to position [279, 0]
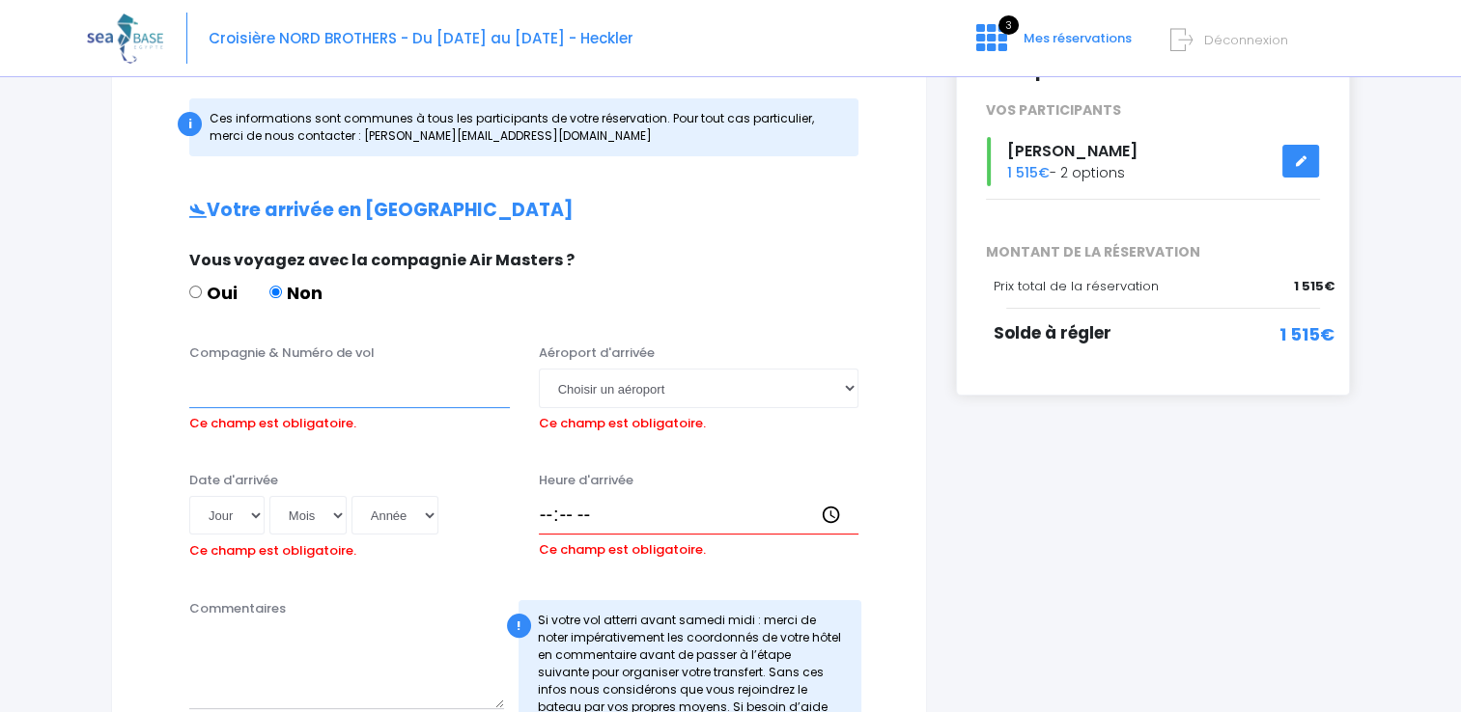
click at [382, 386] on input "Compagnie & Numéro de vol" at bounding box center [349, 388] width 321 height 39
type input "CORENDON"
click at [240, 523] on select "Jour 01 02 03 04 05 06 07 08 09 10 11 12 13 14 15 16 17 18 19 20 21 22 23 24 25…" at bounding box center [226, 515] width 75 height 39
select select "25"
click at [189, 496] on select "Jour 01 02 03 04 05 06 07 08 09 10 11 12 13 14 15 16 17 18 19 20 21 22 23 24 25…" at bounding box center [226, 515] width 75 height 39
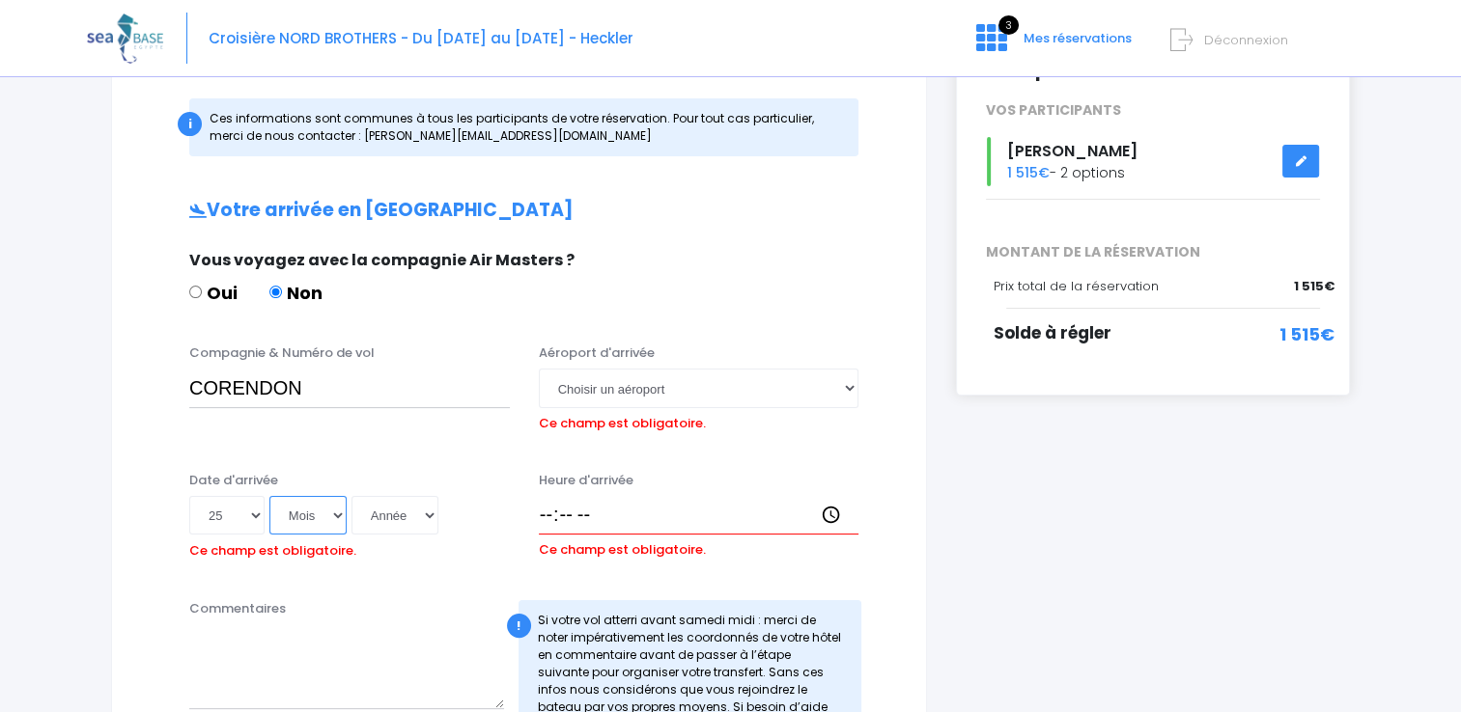
click at [305, 515] on select "Mois 01 02 03 04 05 06 07 08 09 10 11 12" at bounding box center [307, 515] width 77 height 39
select select "10"
click at [269, 496] on select "Mois 01 02 03 04 05 06 07 08 09 10 11 12" at bounding box center [307, 515] width 77 height 39
click at [400, 523] on select "Année 2045 2044 2043 2042 2041 2040 2039 2038 2037 2036 2035 2034 2033 2032 203…" at bounding box center [394, 515] width 87 height 39
select select "2025"
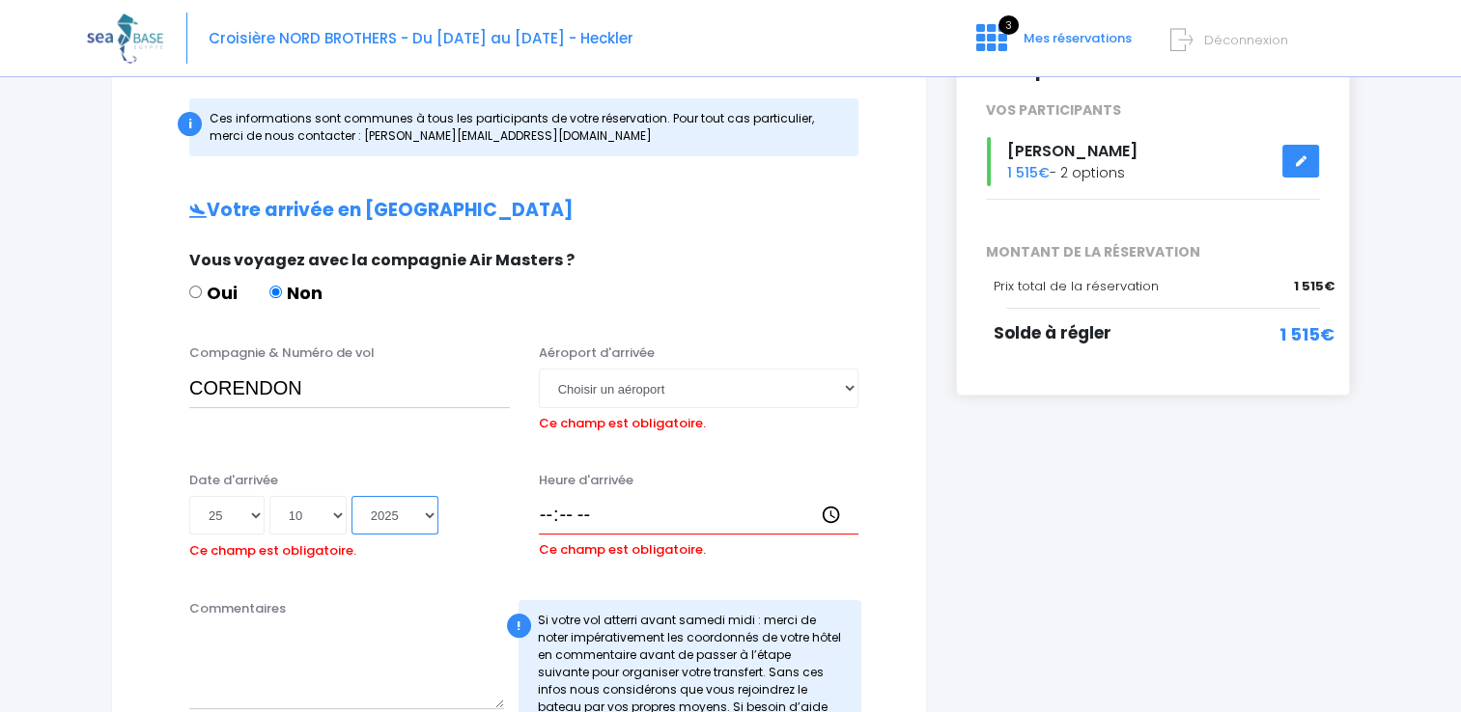
click at [351, 496] on select "Année 2045 2044 2043 2042 2041 2040 2039 2038 2037 2036 2035 2034 2033 2032 203…" at bounding box center [394, 515] width 87 height 39
type input "2025-10-25"
click at [687, 397] on select "Choisir un aéroport Hurghada Marsa Alam" at bounding box center [699, 388] width 321 height 39
select select "Hurghada"
click at [539, 369] on select "Choisir un aéroport Hurghada Marsa Alam" at bounding box center [699, 388] width 321 height 39
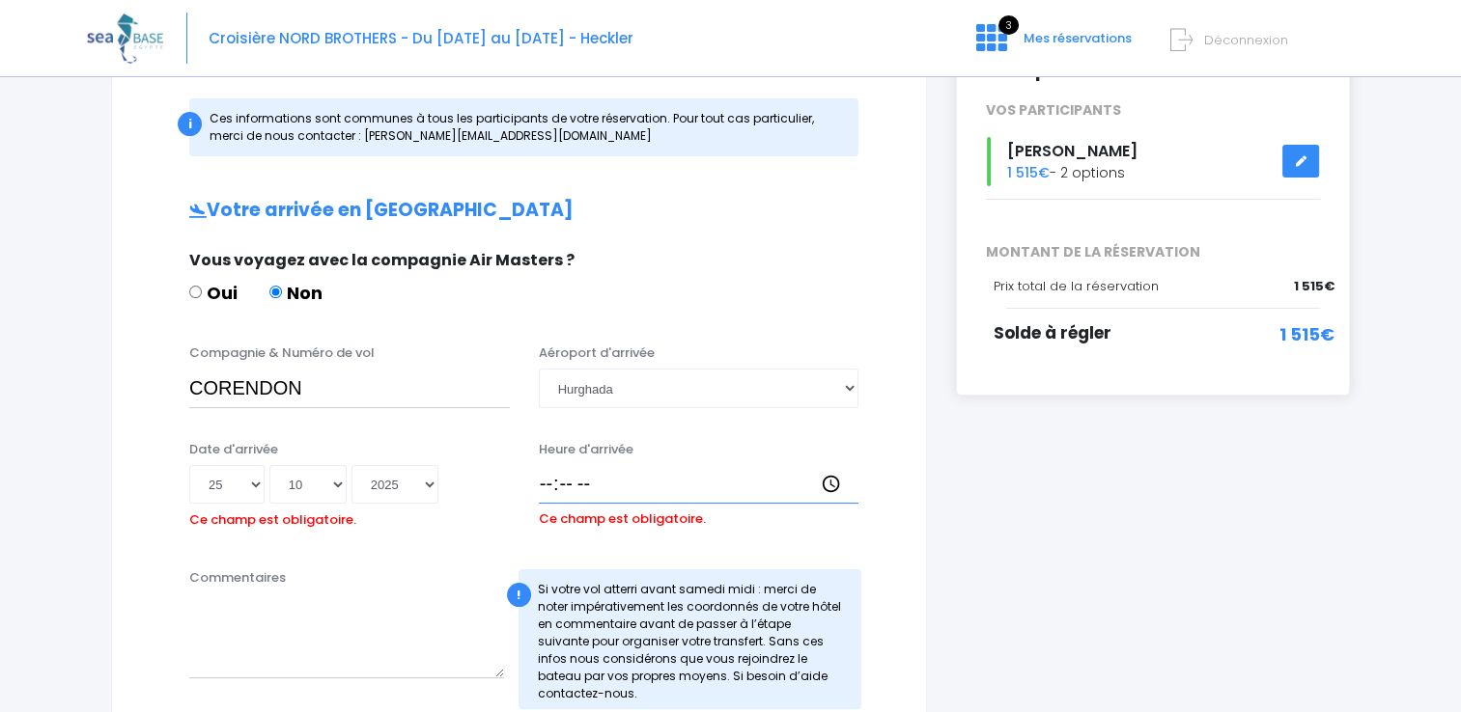
click at [543, 485] on input "Heure d'arrivée" at bounding box center [699, 484] width 321 height 39
type input "20:25"
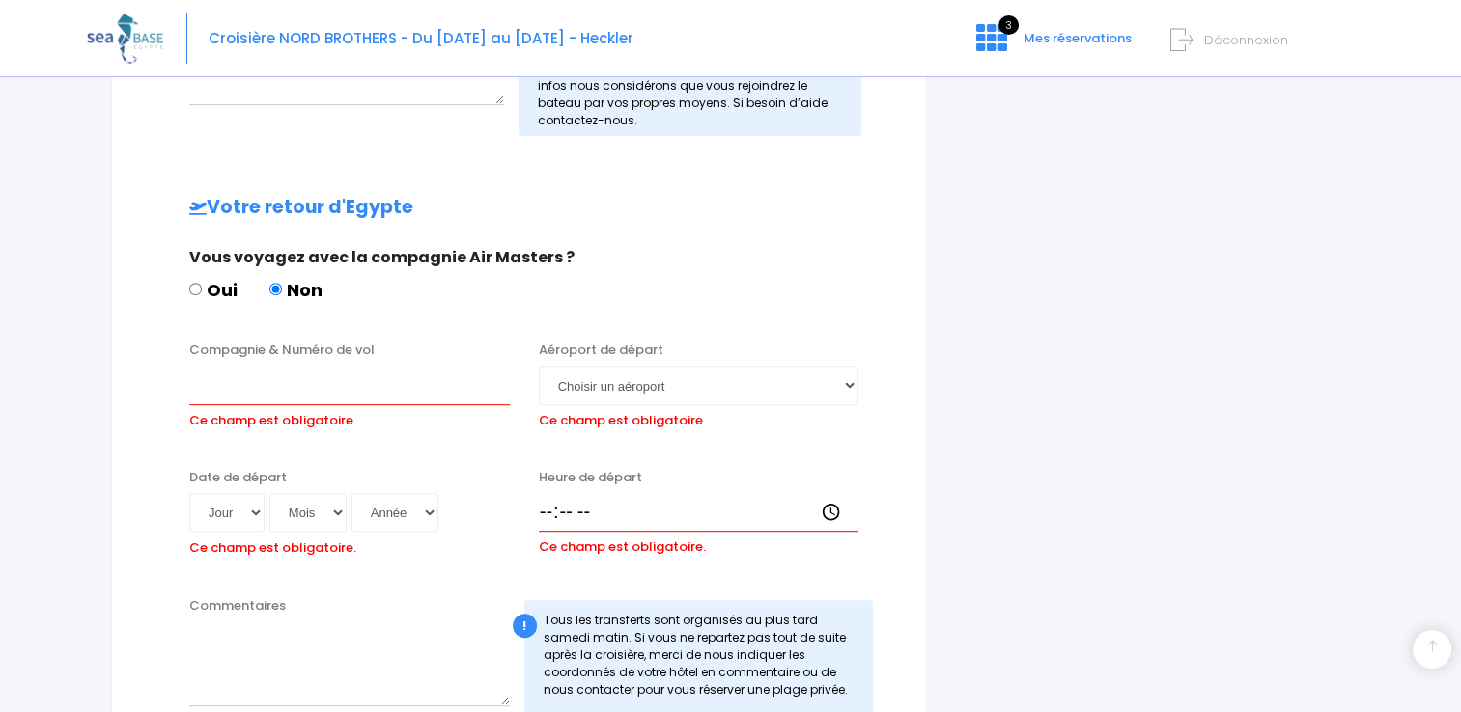
scroll to position [941, 0]
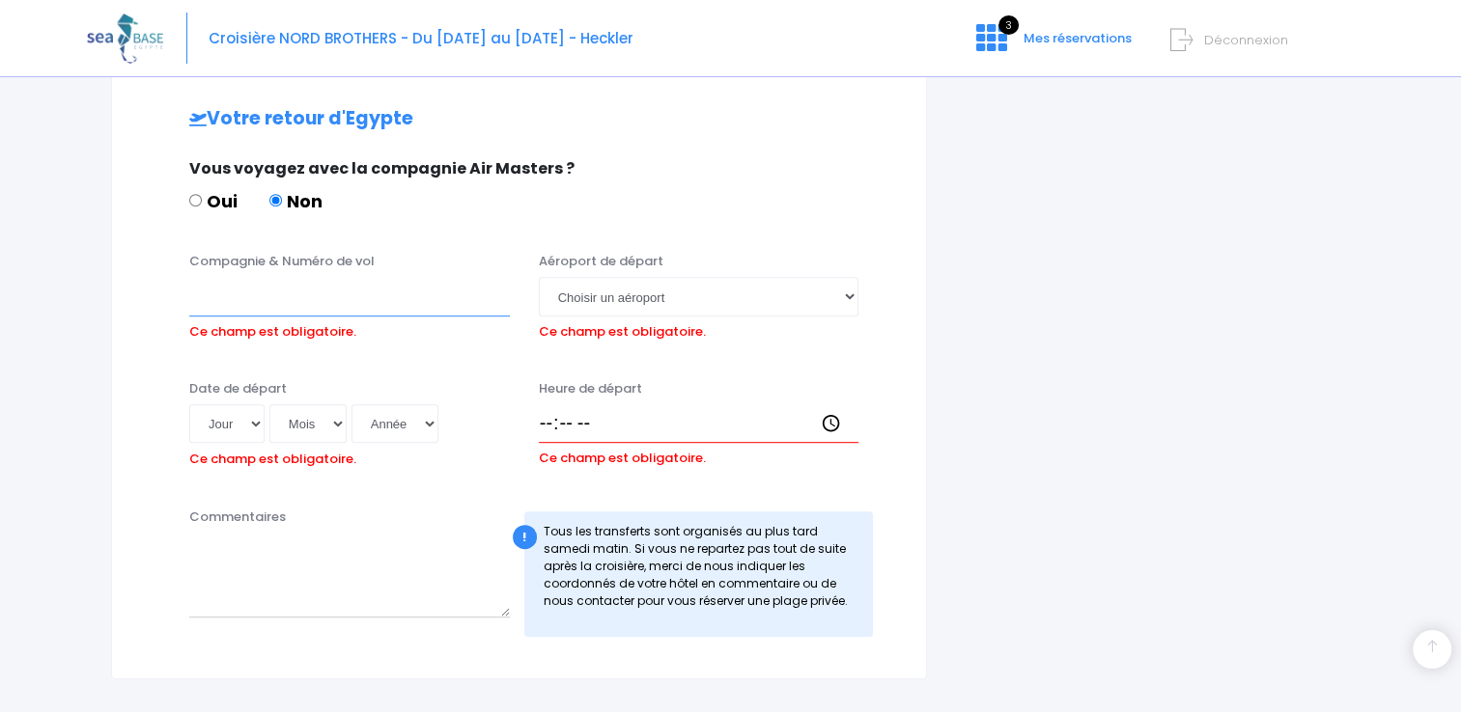
click at [375, 290] on input "Compagnie & Numéro de vol" at bounding box center [349, 296] width 321 height 39
type input "EASYJET"
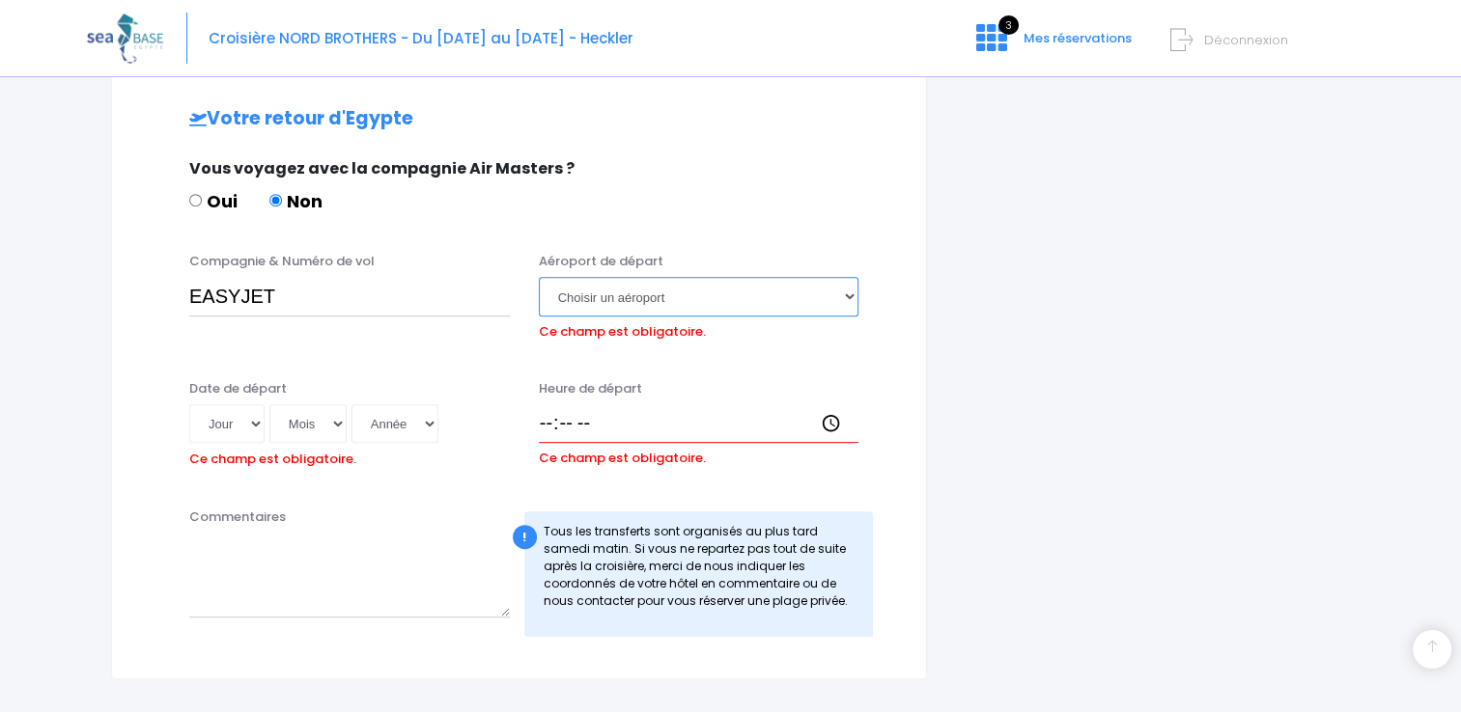
click at [614, 303] on select "Choisir un aéroport Hurghada Marsa Alam" at bounding box center [699, 296] width 321 height 39
select select "Marsa Alam"
click at [539, 277] on select "Choisir un aéroport Hurghada Marsa Alam" at bounding box center [699, 296] width 321 height 39
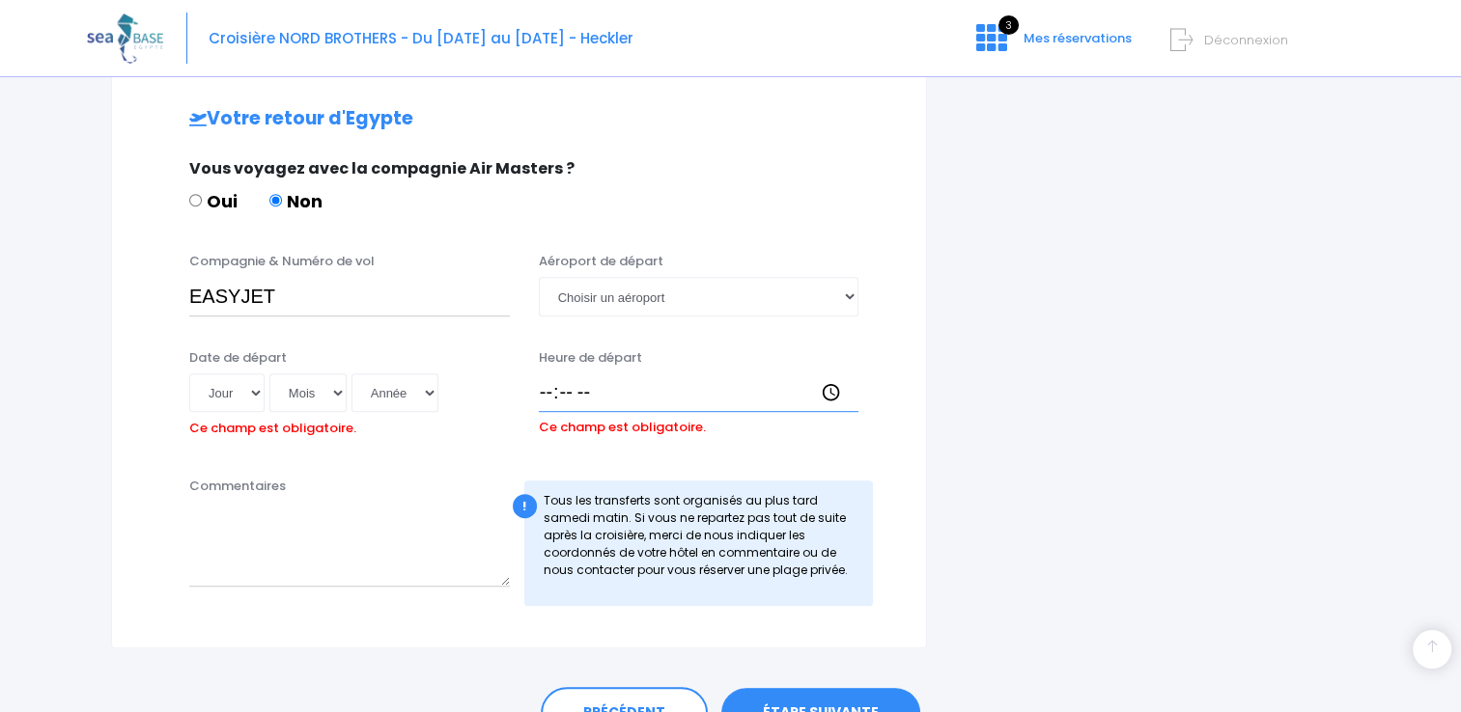
click at [540, 397] on input "Heure de départ" at bounding box center [699, 393] width 321 height 39
type input "15:00"
click at [251, 396] on select "Jour 01 02 03 04 05 06 07 08 09 10 11 12 13 14 15 16 17 18 19 20 21 22 23 24 25…" at bounding box center [226, 393] width 75 height 39
select select "01"
click at [189, 374] on select "Jour 01 02 03 04 05 06 07 08 09 10 11 12 13 14 15 16 17 18 19 20 21 22 23 24 25…" at bounding box center [226, 393] width 75 height 39
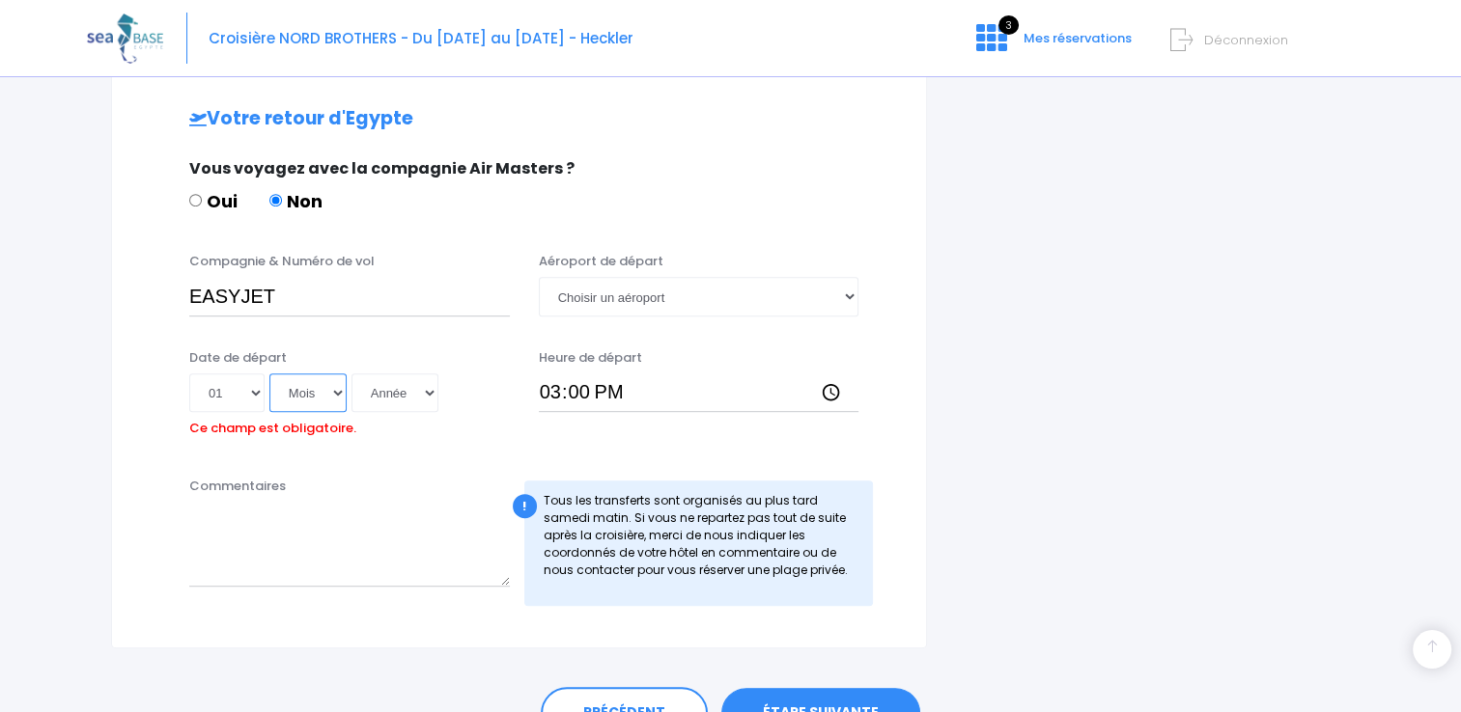
click at [328, 403] on select "Mois 01 02 03 04 05 06 07 08 09 10 11 12" at bounding box center [307, 393] width 77 height 39
select select "11"
click at [269, 374] on select "Mois 01 02 03 04 05 06 07 08 09 10 11 12" at bounding box center [307, 393] width 77 height 39
click at [408, 408] on select "Année 2045 2044 2043 2042 2041 2040 2039 2038 2037 2036 2035 2034 2033 2032 203…" at bounding box center [394, 393] width 87 height 39
select select "2025"
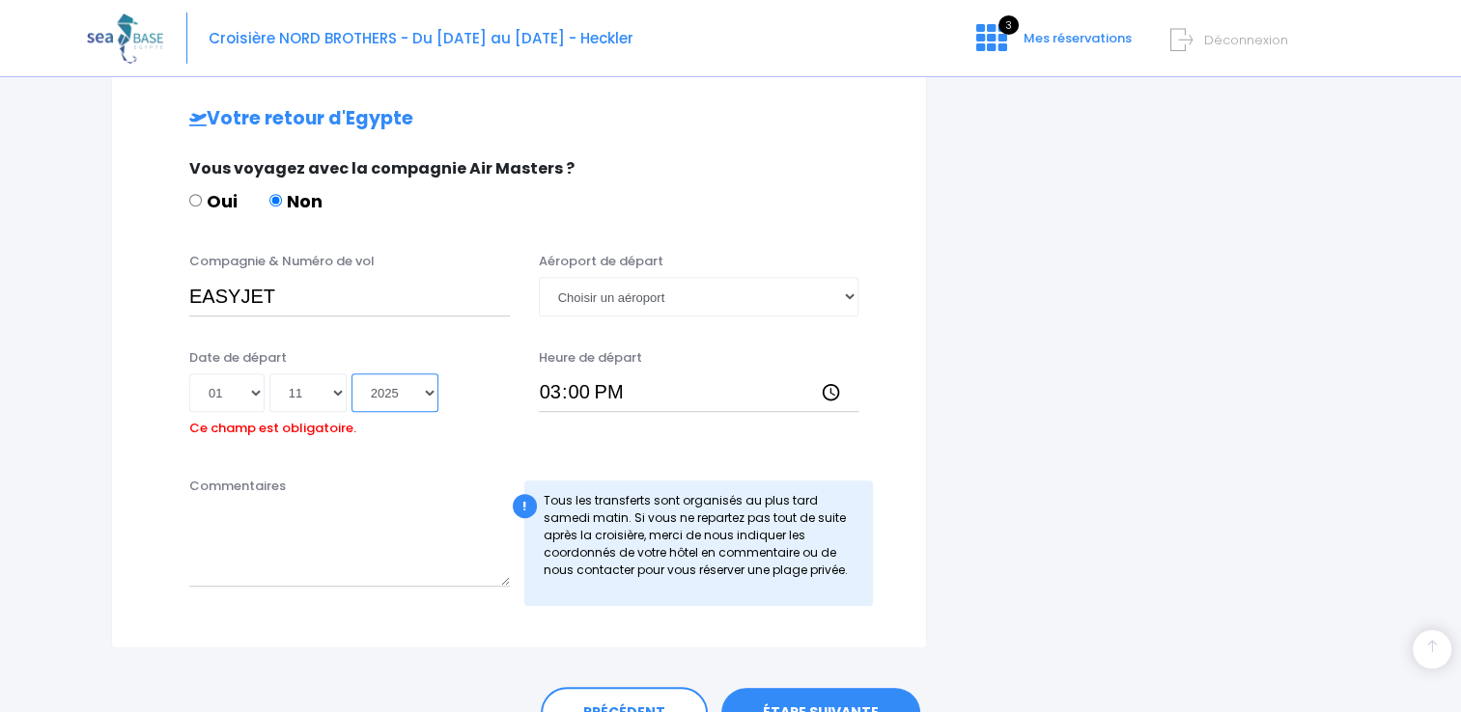
click at [351, 374] on select "Année 2045 2044 2043 2042 2041 2040 2039 2038 2037 2036 2035 2034 2033 2032 203…" at bounding box center [394, 393] width 87 height 39
type input "2025-11-01"
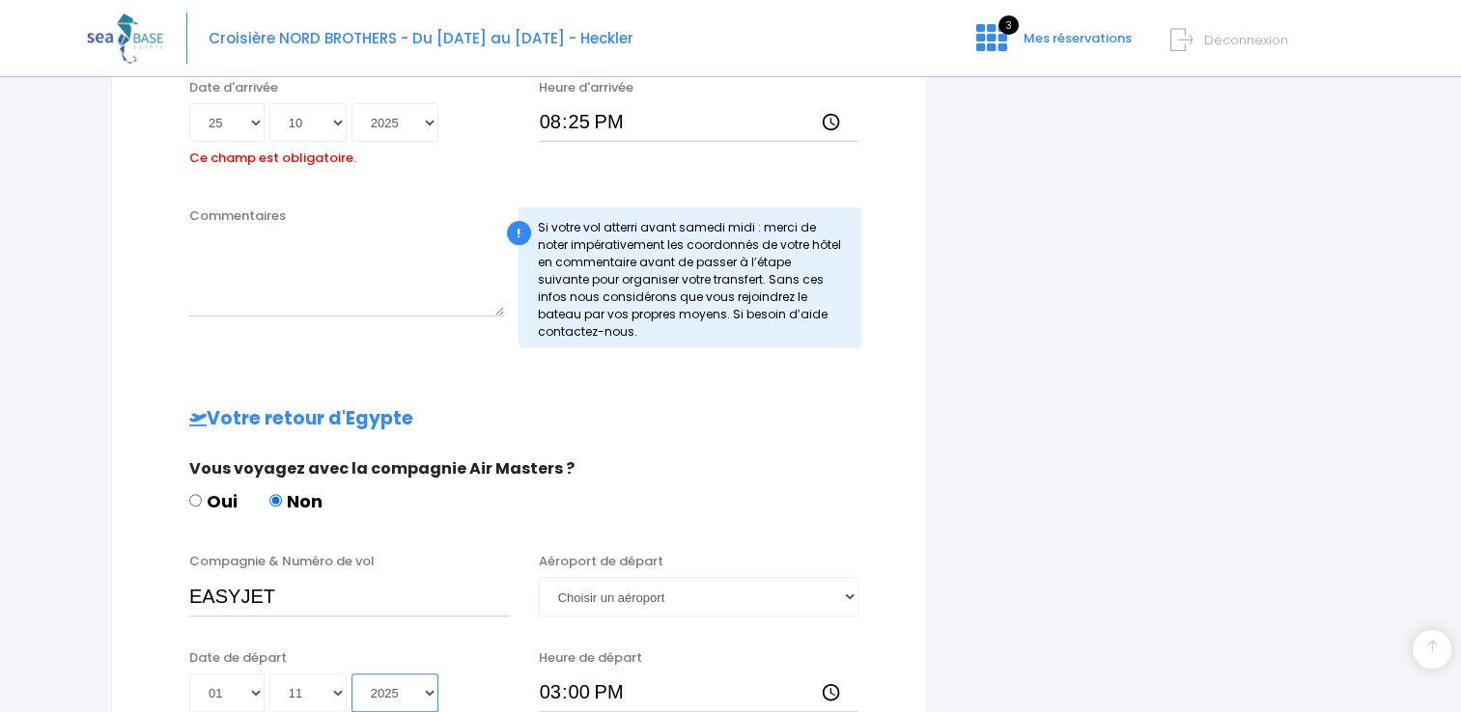
scroll to position [1043, 0]
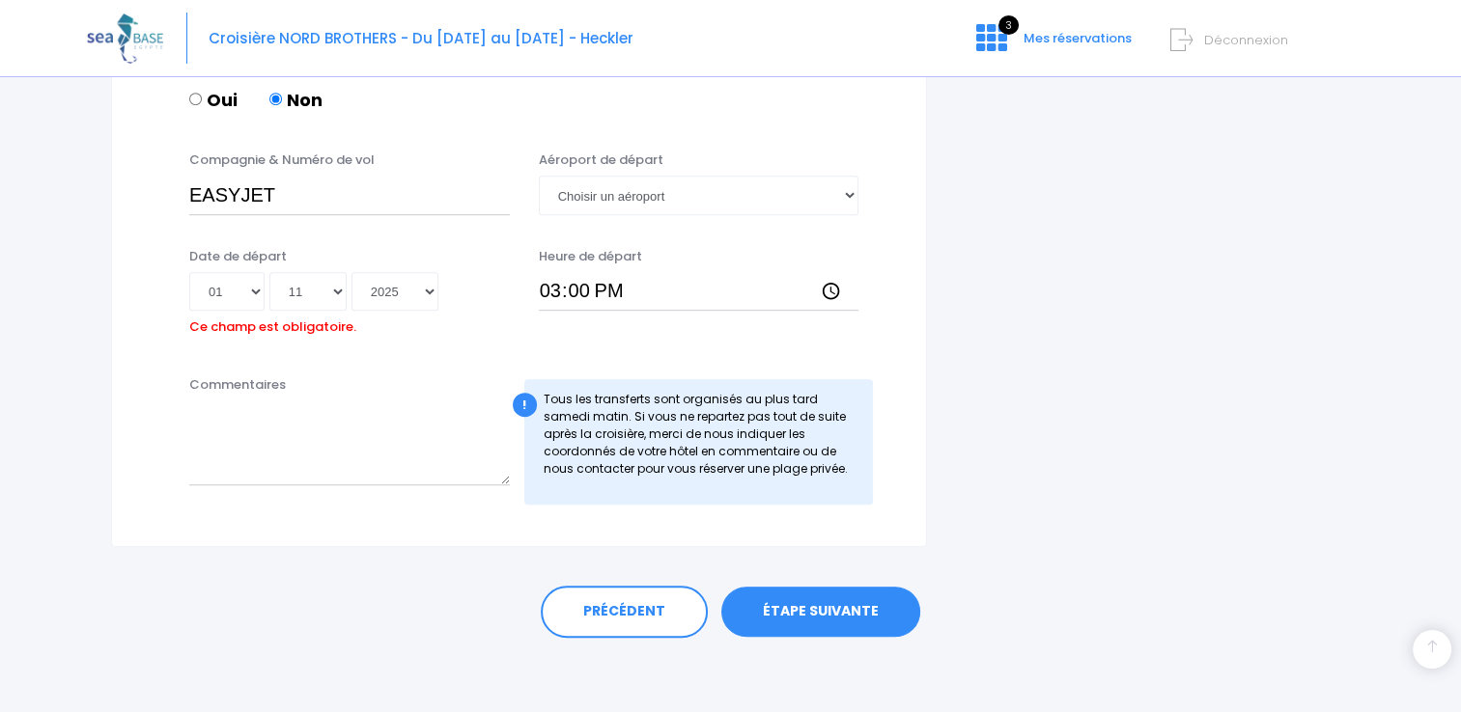
click at [776, 619] on link "ÉTAPE SUIVANTE" at bounding box center [820, 612] width 199 height 50
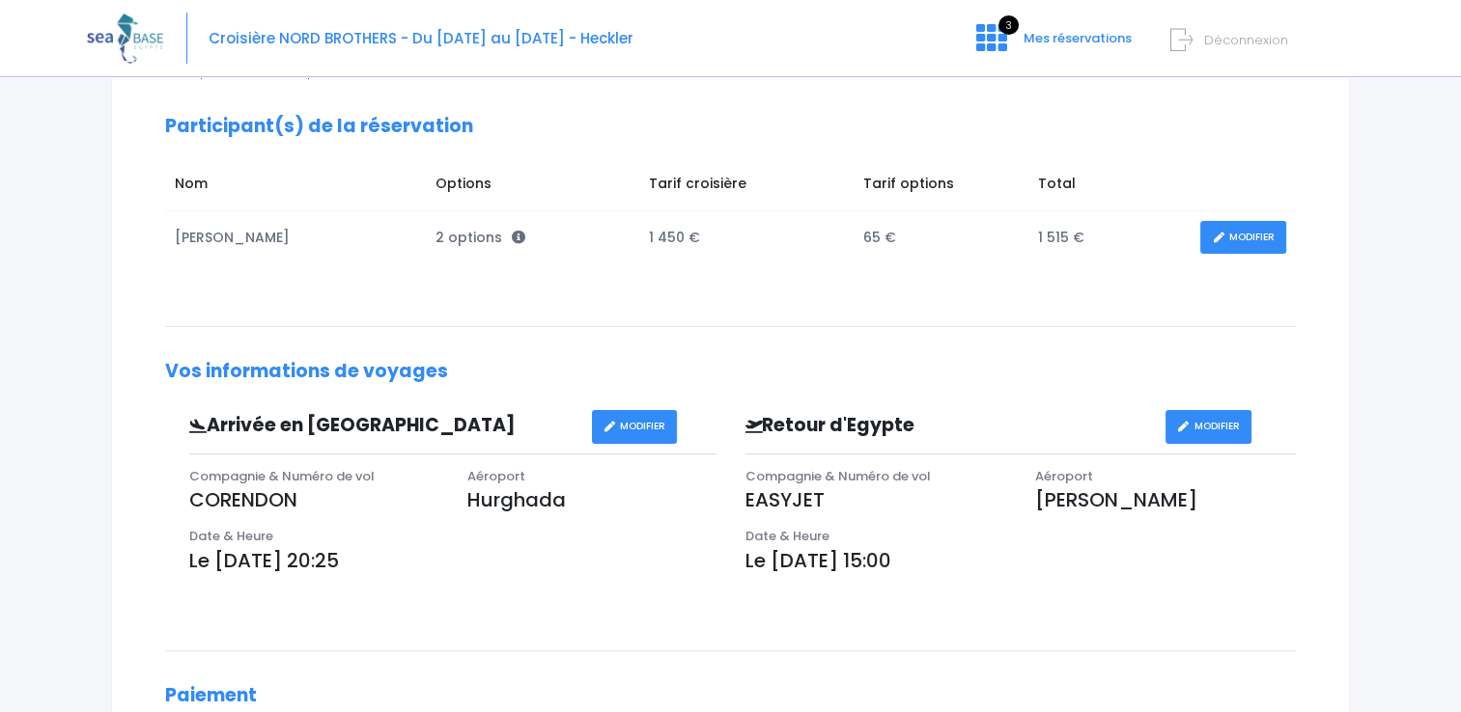
scroll to position [289, 0]
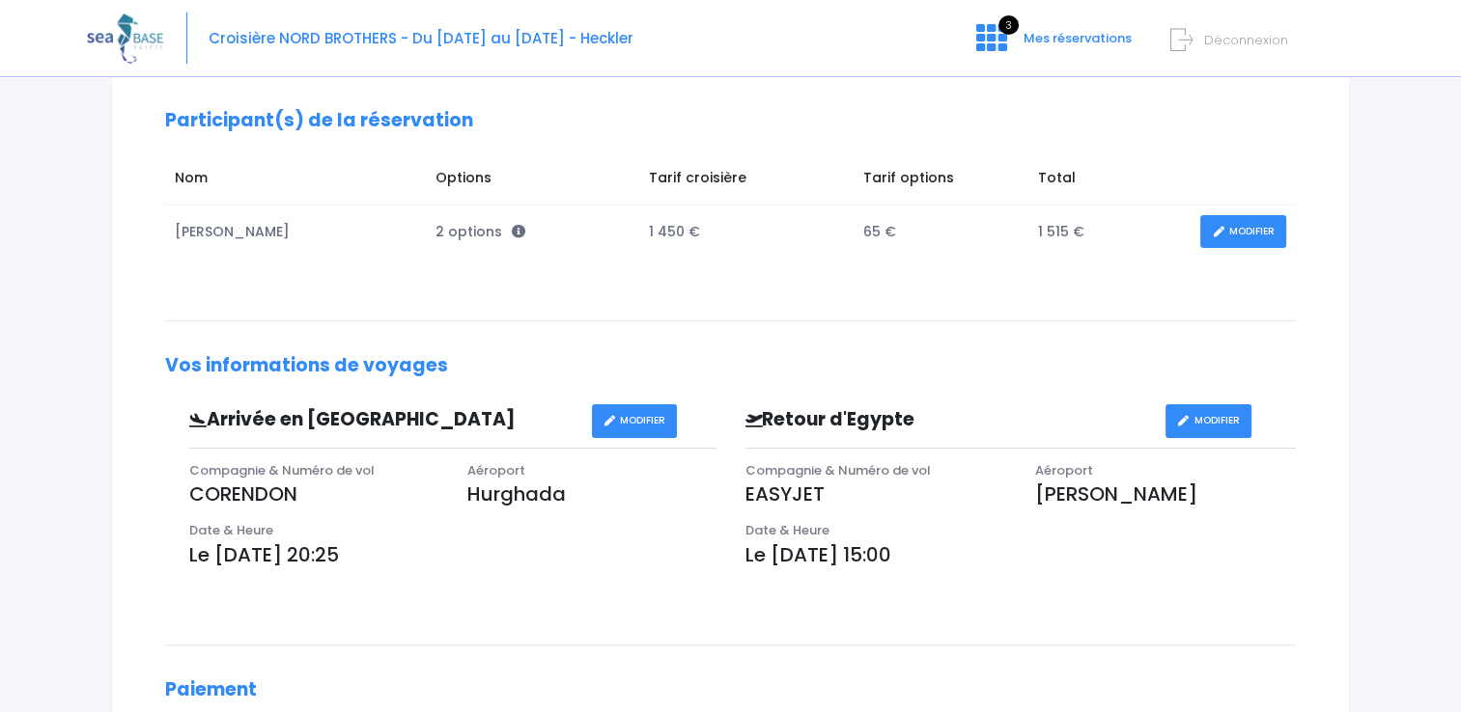
click at [1203, 422] on link "MODIFIER" at bounding box center [1208, 421] width 86 height 34
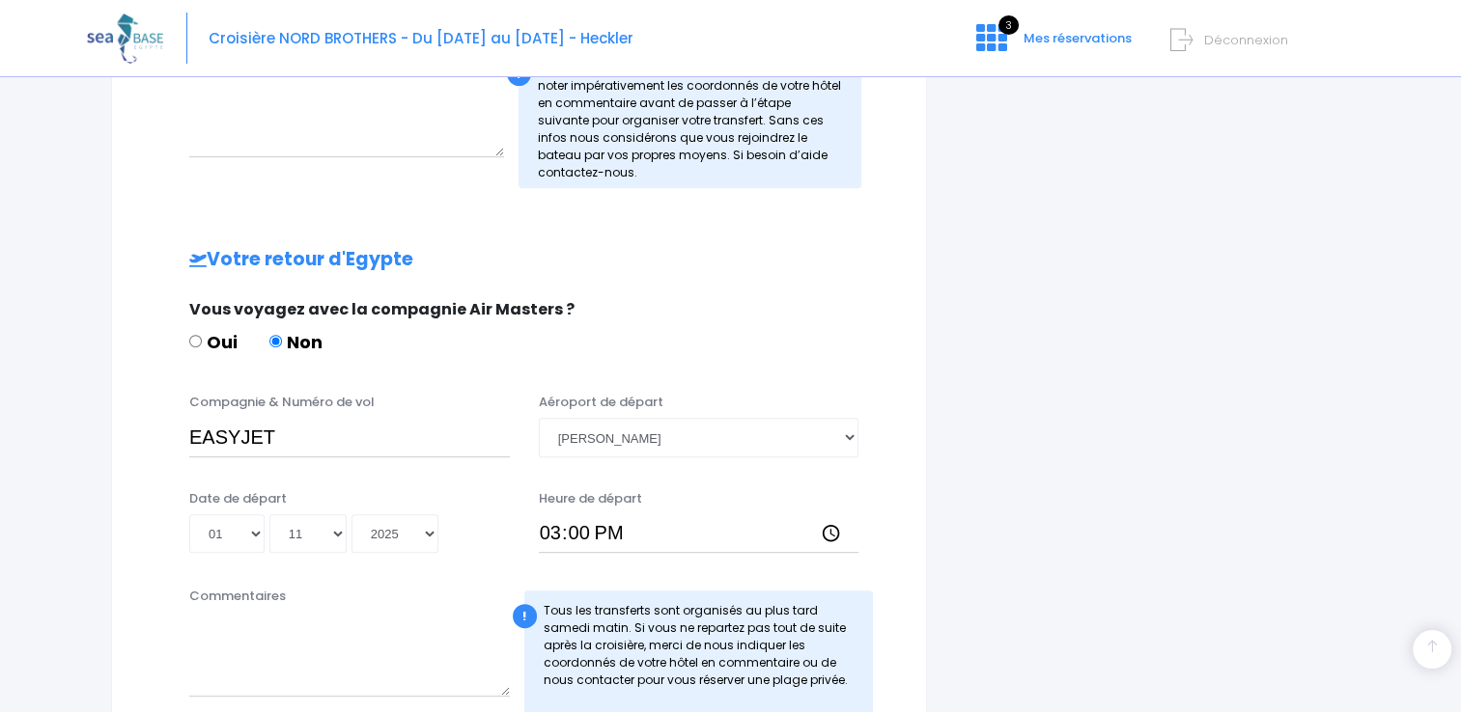
scroll to position [773, 0]
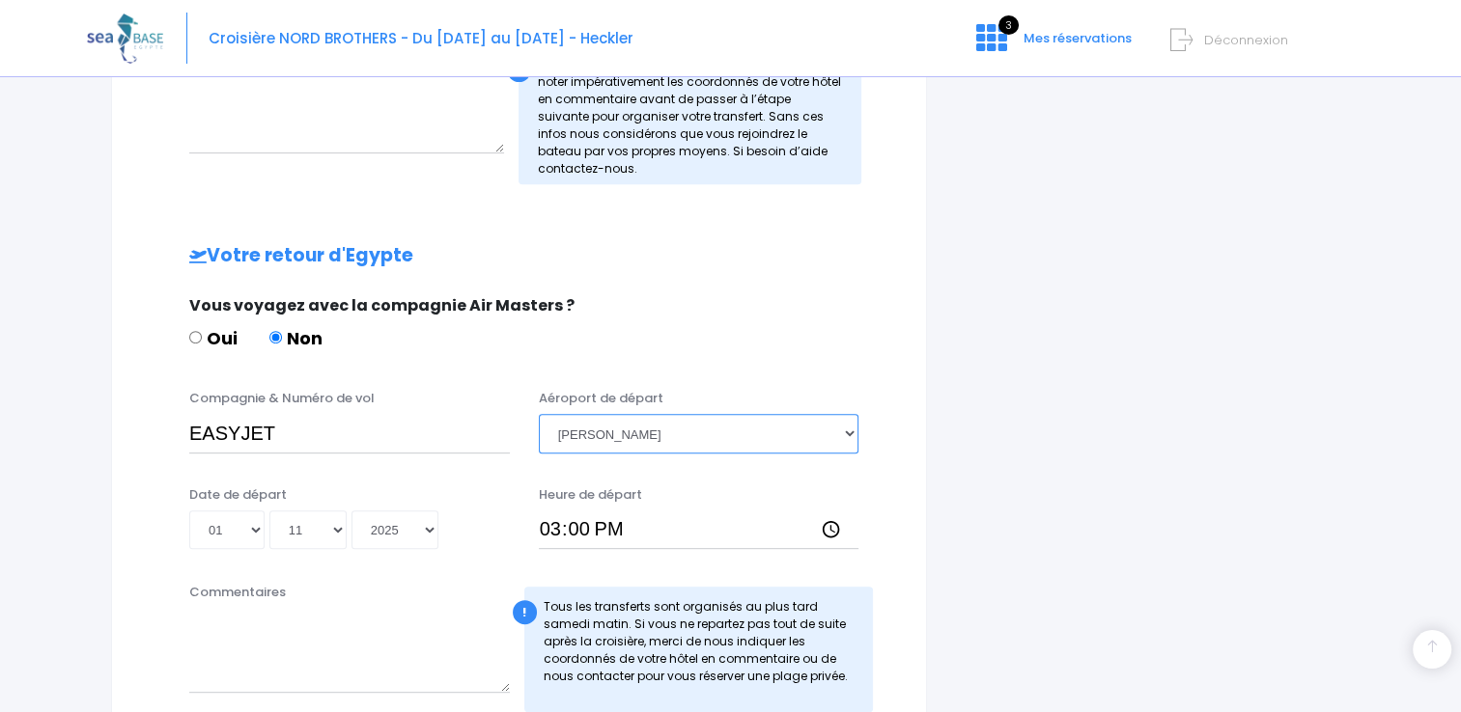
click at [767, 435] on select "Choisir un aéroport [GEOGRAPHIC_DATA][PERSON_NAME]" at bounding box center [699, 433] width 321 height 39
select select "Hurghada"
click at [539, 414] on select "Choisir un aéroport [GEOGRAPHIC_DATA][PERSON_NAME]" at bounding box center [699, 433] width 321 height 39
click at [1215, 388] on div "i Finalisez votre réservation et réglez le solde avant le [DATE] Récapitulatif …" at bounding box center [1152, 97] width 423 height 1315
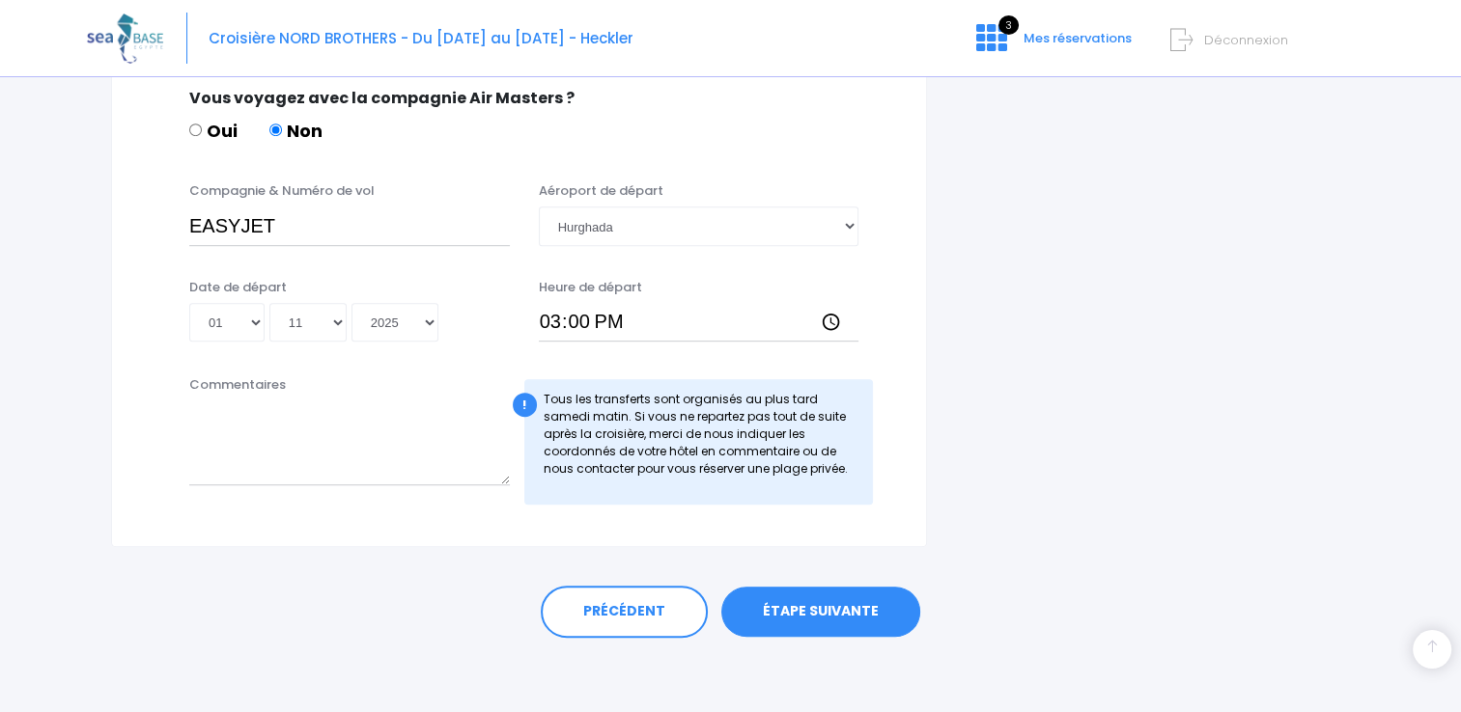
click at [864, 627] on link "ÉTAPE SUIVANTE" at bounding box center [820, 612] width 199 height 50
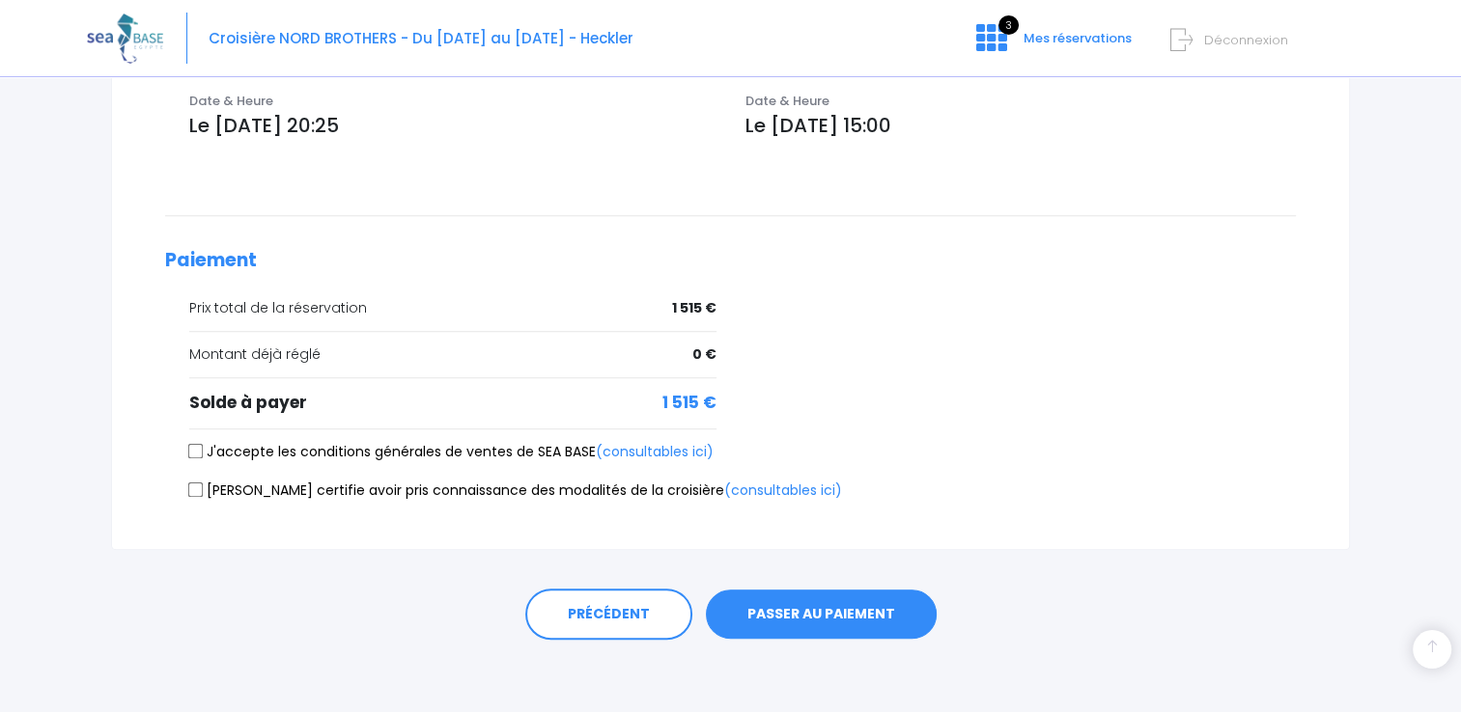
scroll to position [719, 0]
click at [199, 445] on input "J'accepte les conditions générales de ventes de SEA BASE (consultables ici)" at bounding box center [195, 450] width 15 height 15
checkbox input "true"
click at [188, 485] on input "Je certifie avoir pris connaissance des modalités de la croisière (consultables…" at bounding box center [195, 489] width 15 height 15
checkbox input "true"
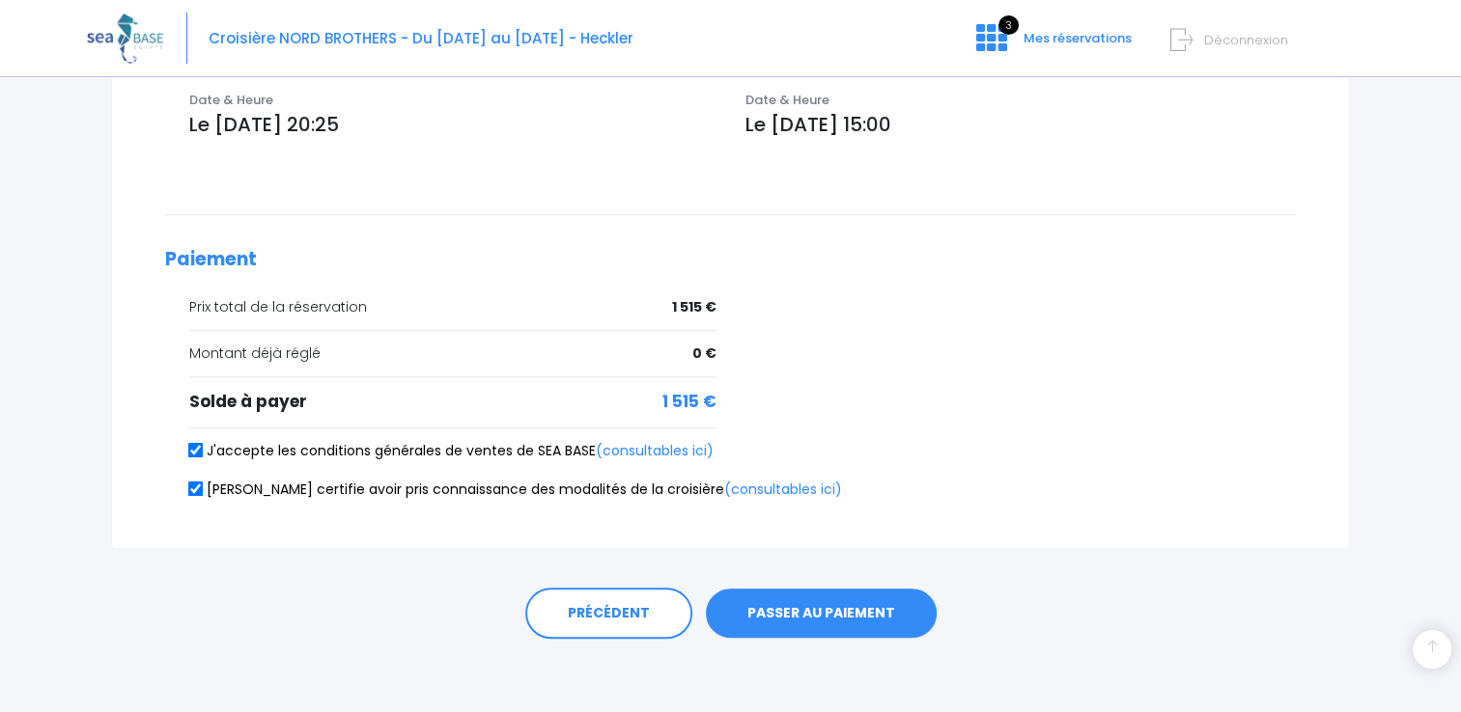
click at [876, 600] on button "PASSER AU PAIEMENT" at bounding box center [821, 614] width 231 height 50
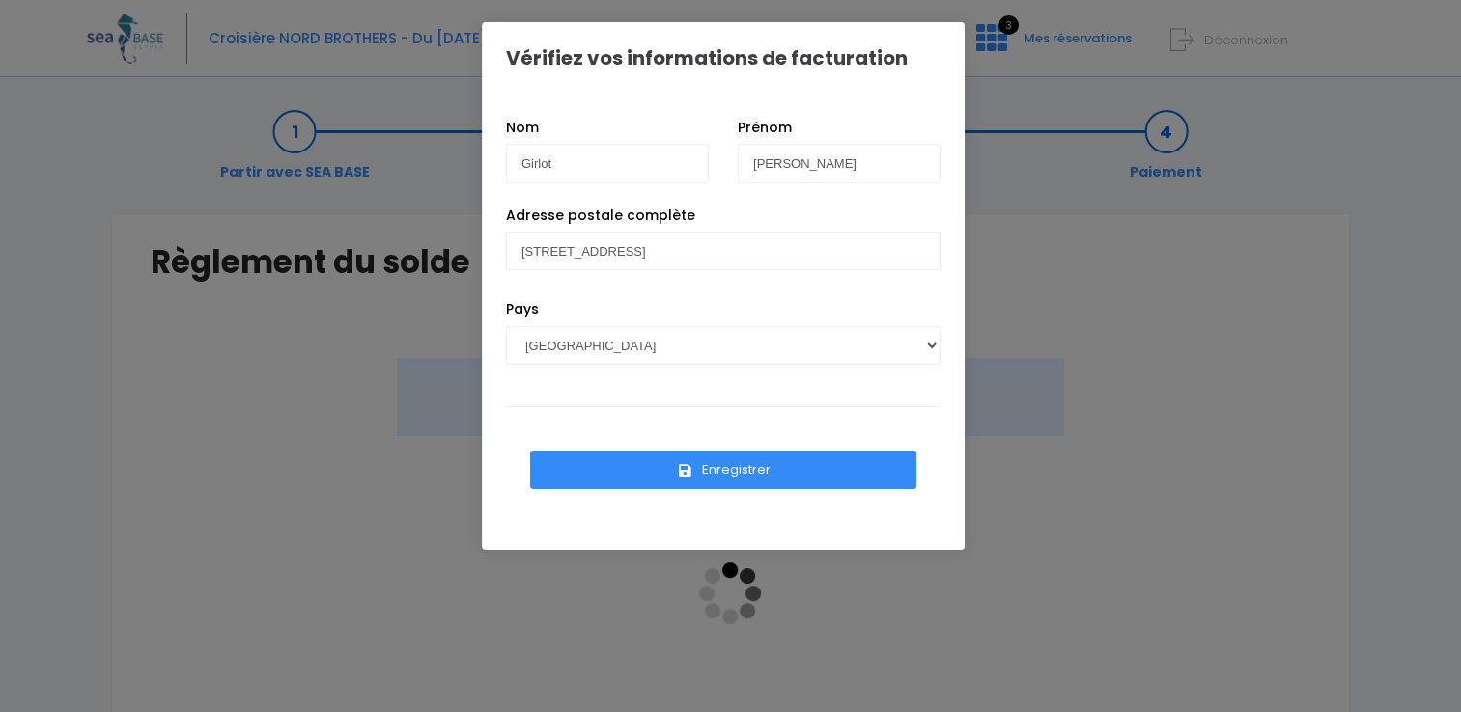
click at [847, 374] on div "Pays [GEOGRAPHIC_DATA] [GEOGRAPHIC_DATA], [GEOGRAPHIC_DATA] [GEOGRAPHIC_DATA] […" at bounding box center [722, 346] width 463 height 95
click at [880, 340] on select "[GEOGRAPHIC_DATA] [GEOGRAPHIC_DATA], [GEOGRAPHIC_DATA] [GEOGRAPHIC_DATA] [GEOGR…" at bounding box center [723, 345] width 434 height 39
select select "BE"
click at [506, 326] on select "[GEOGRAPHIC_DATA] [GEOGRAPHIC_DATA], [GEOGRAPHIC_DATA] [GEOGRAPHIC_DATA] [GEOGR…" at bounding box center [723, 345] width 434 height 39
click at [795, 460] on button "Enregistrer" at bounding box center [723, 470] width 386 height 39
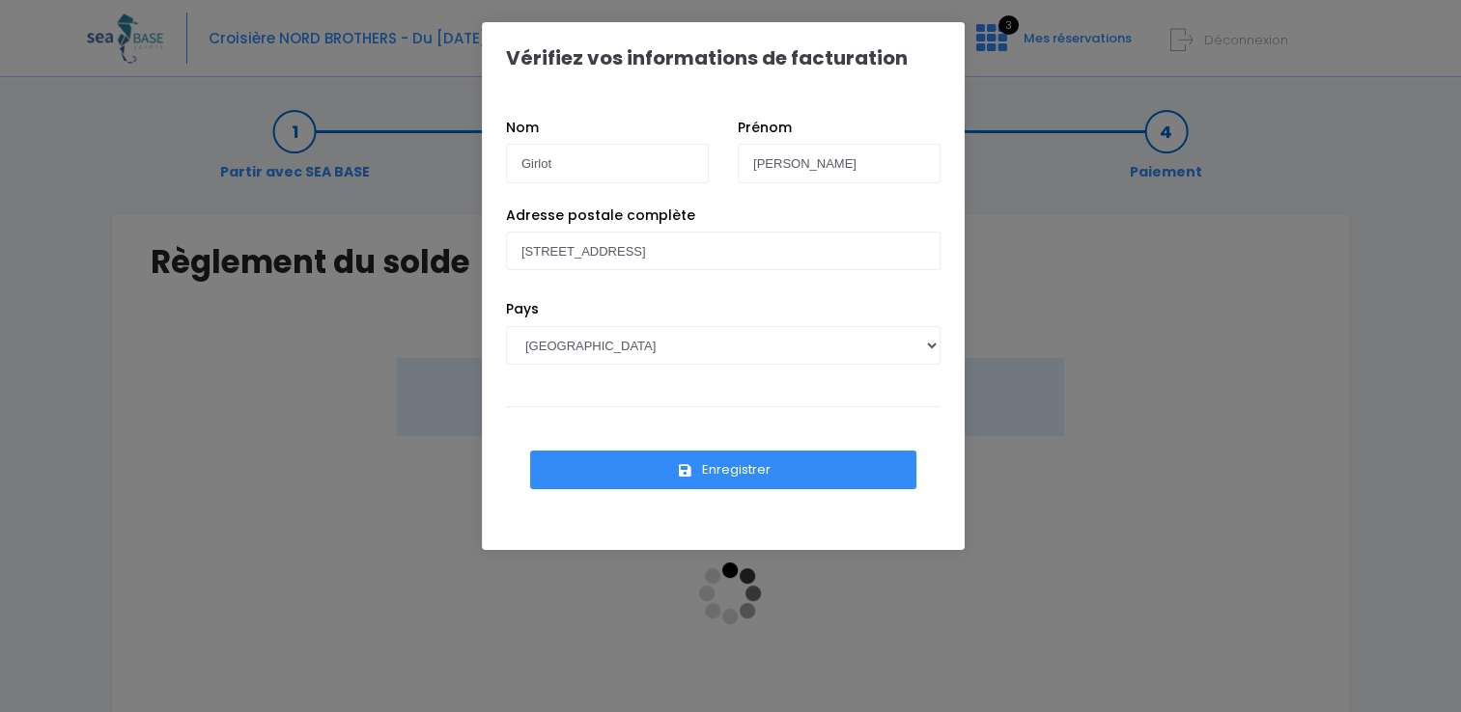
click at [795, 460] on button "Enregistrer" at bounding box center [723, 470] width 386 height 39
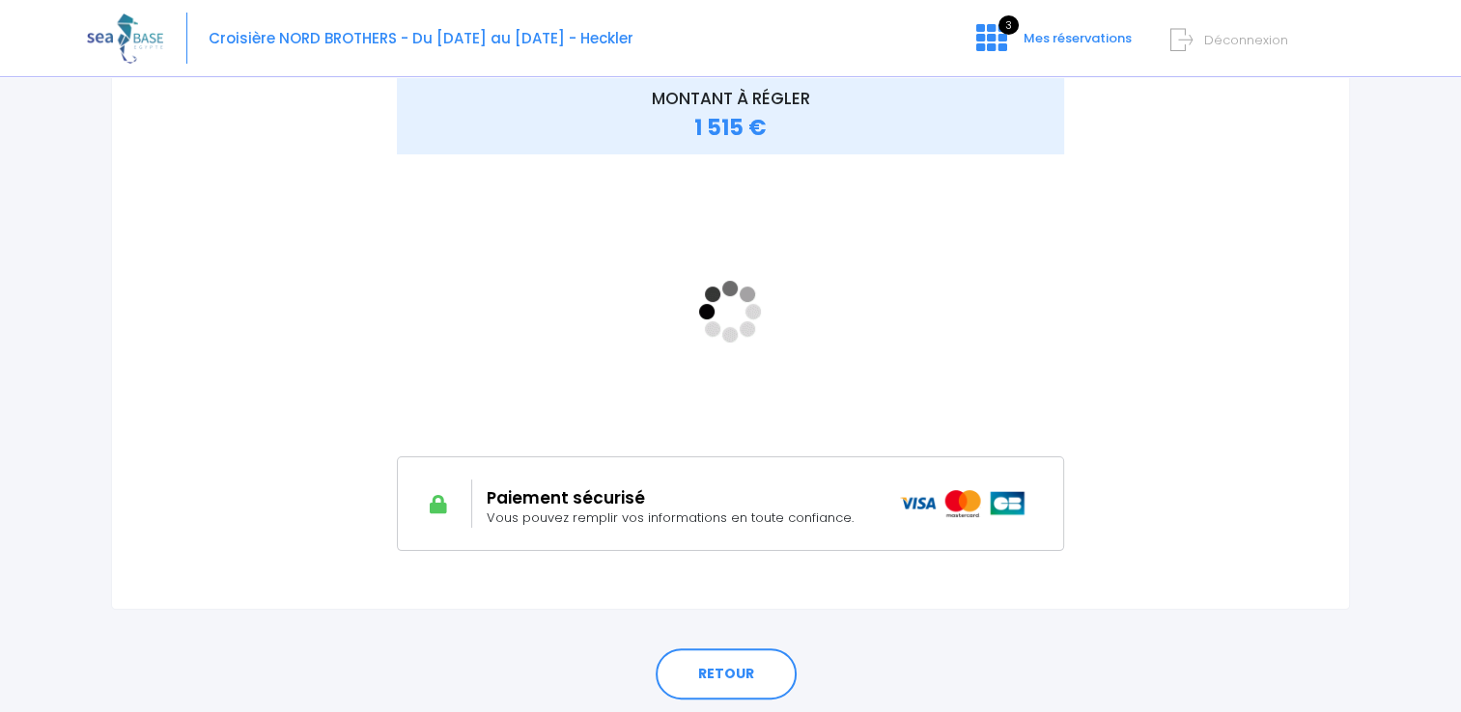
scroll to position [283, 0]
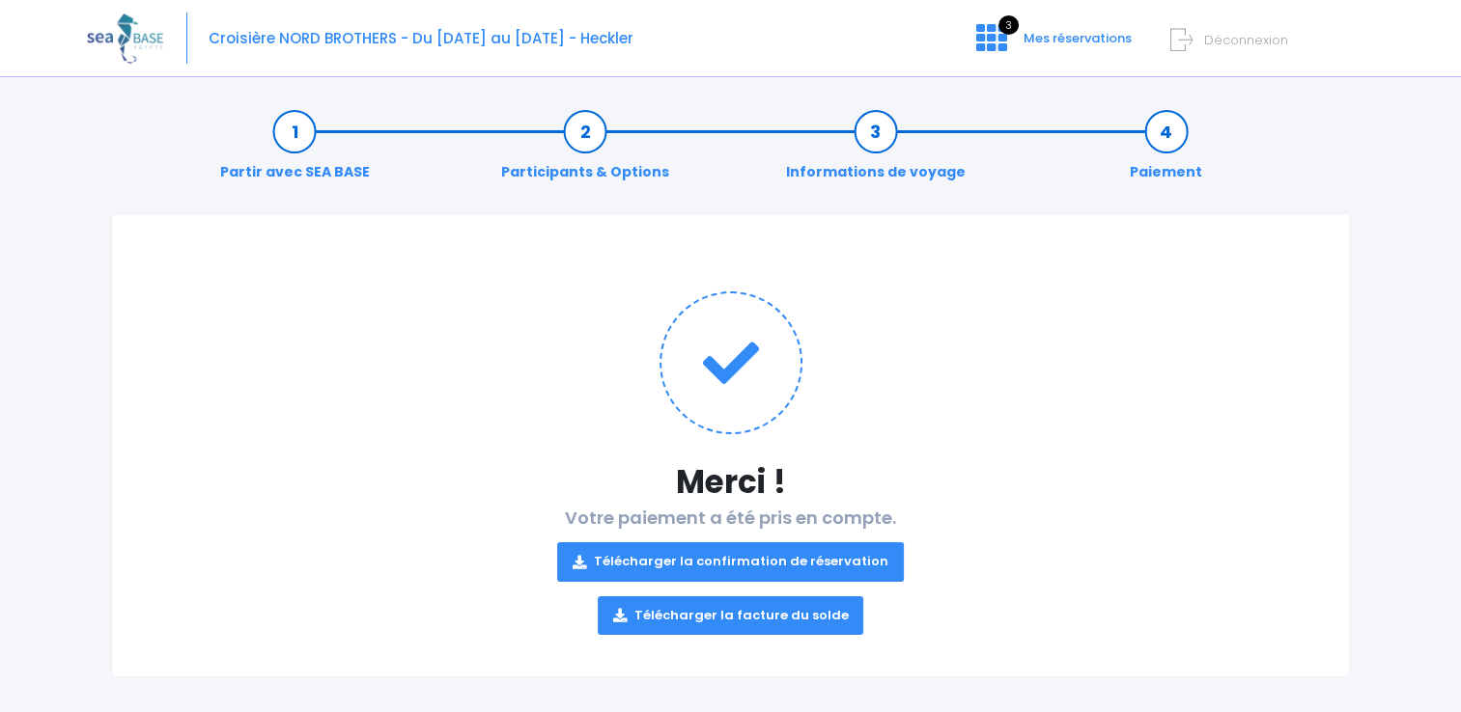
click at [804, 553] on link "Télécharger la confirmation de réservation" at bounding box center [730, 562] width 347 height 39
